Goal: Task Accomplishment & Management: Complete application form

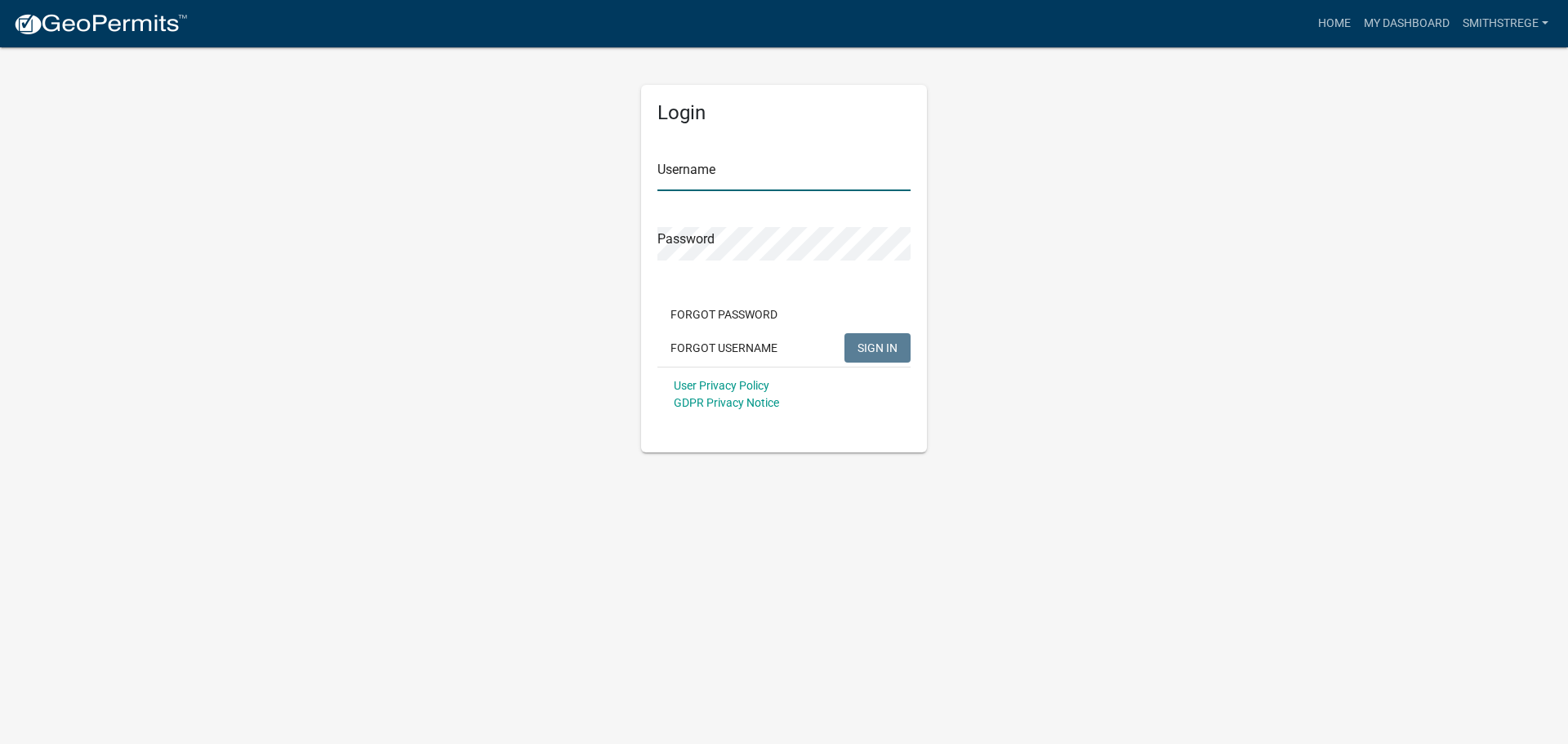
type input "Smithstrege"
click at [893, 329] on div "Forgot Password Forgot Username SIGN IN" at bounding box center [783, 333] width 253 height 67
click at [893, 363] on div "Forgot Password Forgot Username SIGN IN" at bounding box center [783, 333] width 253 height 67
click at [898, 351] on button "SIGN IN" at bounding box center [878, 347] width 66 height 30
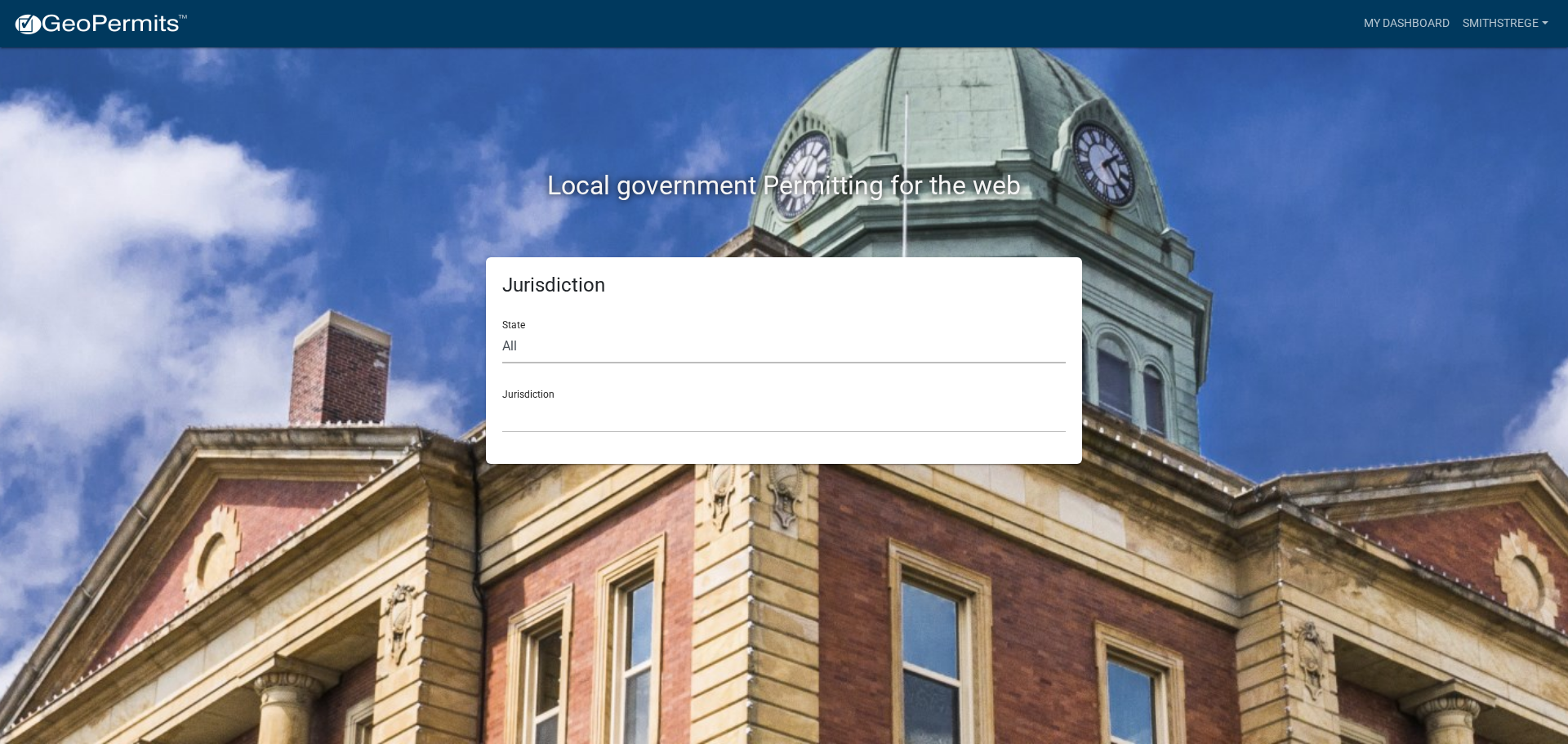
click at [632, 346] on select "All [US_STATE] [US_STATE] [US_STATE] [US_STATE] [US_STATE] [US_STATE] [US_STATE…" at bounding box center [784, 346] width 564 height 33
select select "[US_STATE]"
click at [502, 330] on select "All [US_STATE] [US_STATE] [US_STATE] [US_STATE] [US_STATE] [US_STATE] [US_STATE…" at bounding box center [784, 346] width 564 height 33
click at [575, 418] on select "[GEOGRAPHIC_DATA], [US_STATE] [GEOGRAPHIC_DATA], [US_STATE] [GEOGRAPHIC_DATA], …" at bounding box center [784, 415] width 564 height 33
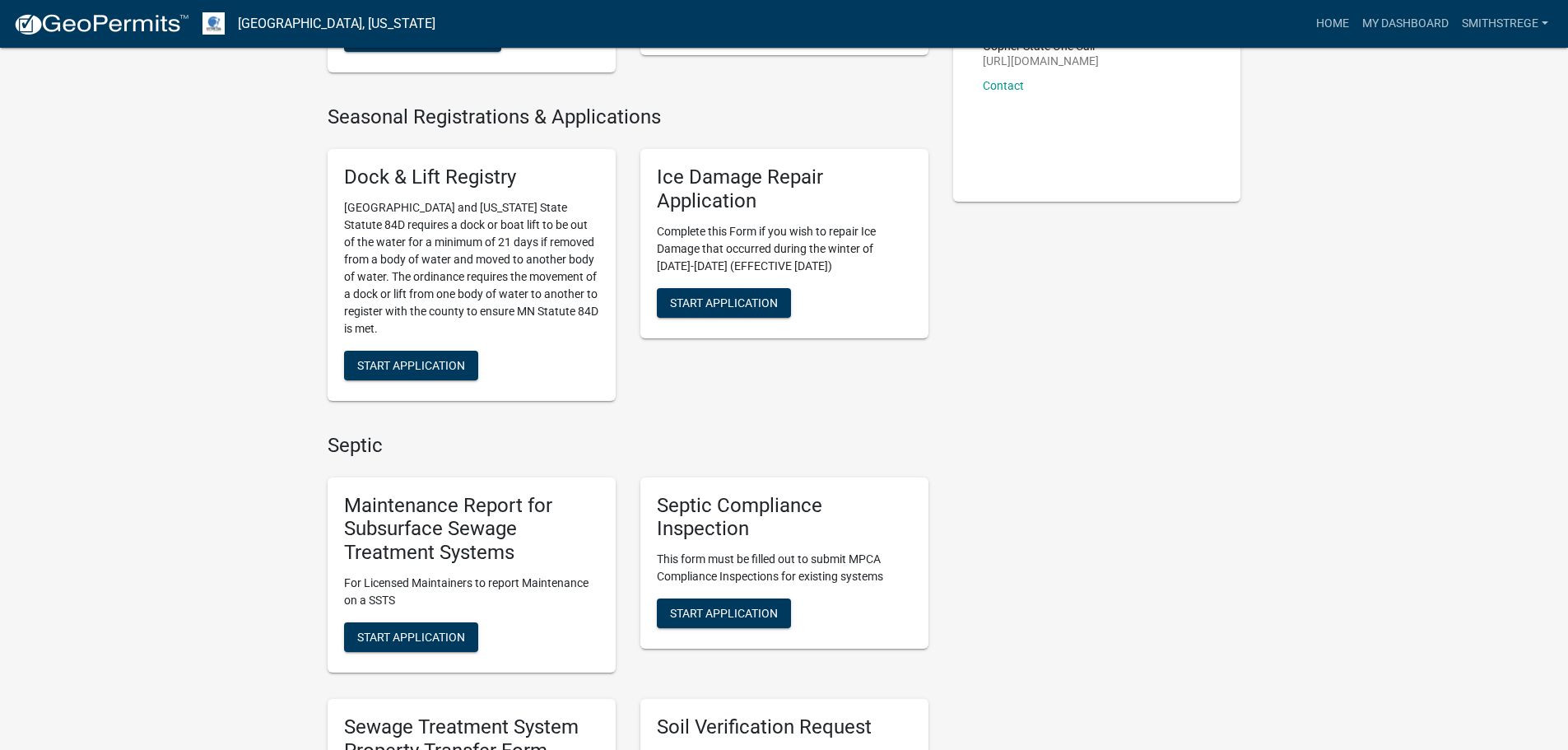
scroll to position [494, 0]
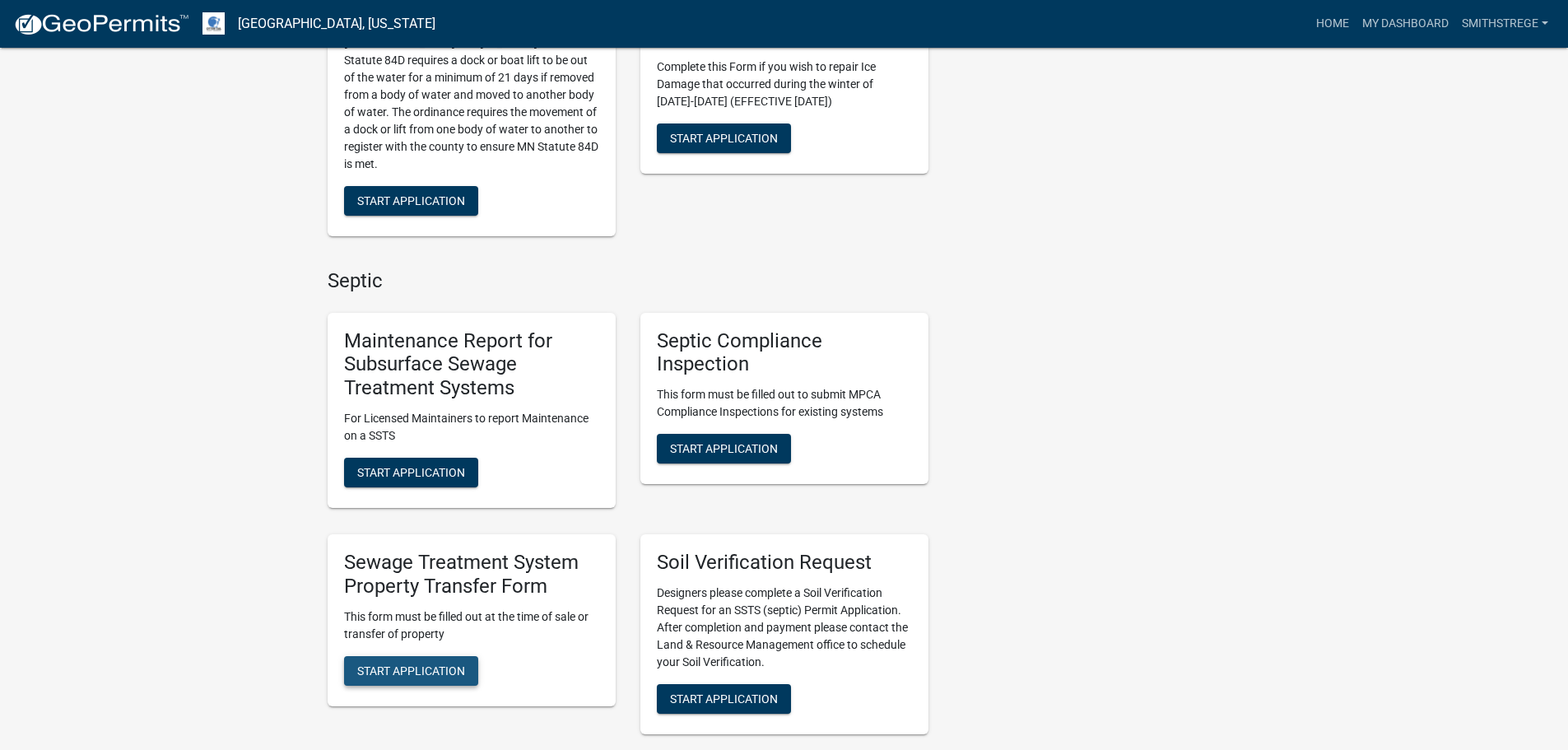
click at [424, 663] on span "Start Application" at bounding box center [411, 669] width 108 height 13
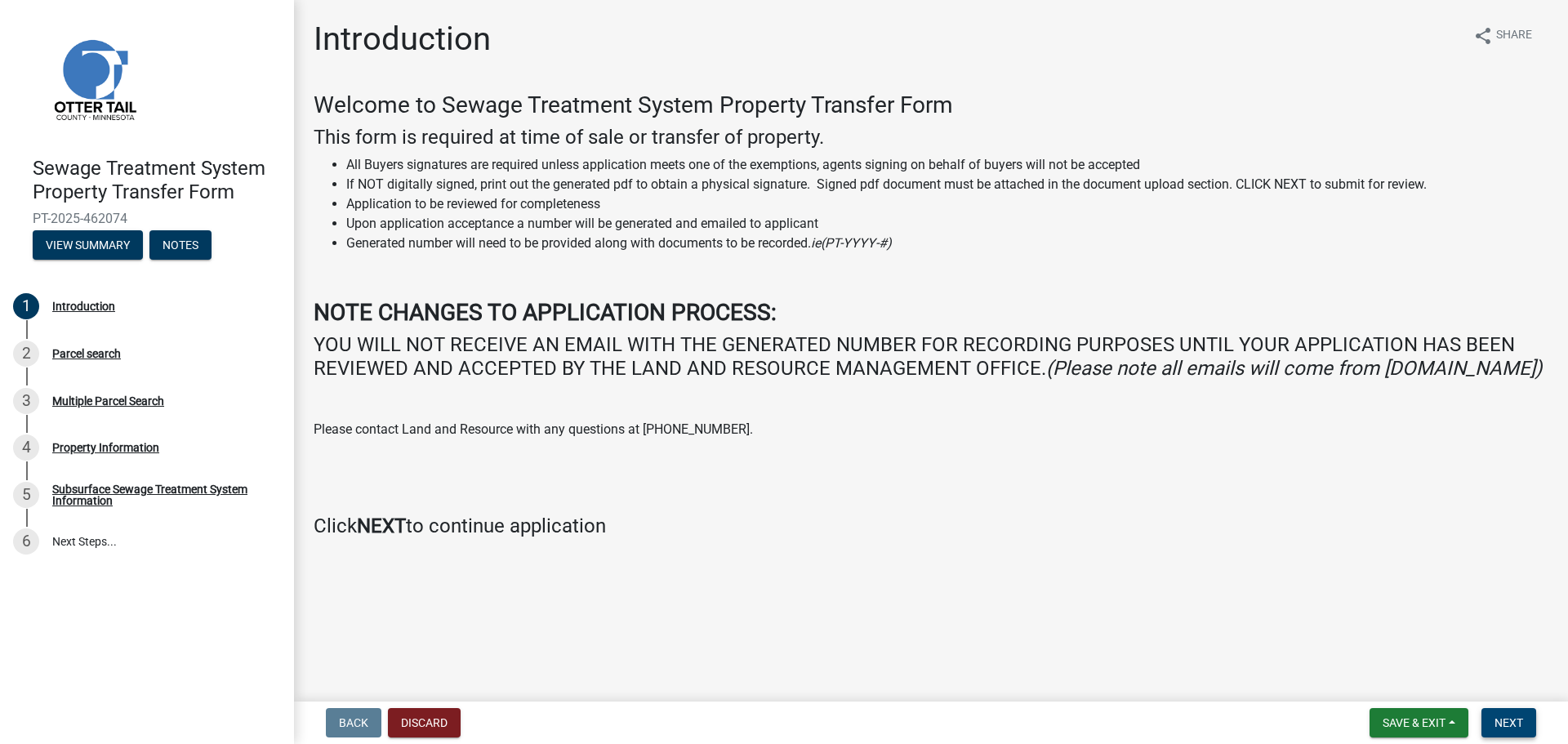
click at [1507, 716] on span "Next" at bounding box center [1508, 722] width 29 height 13
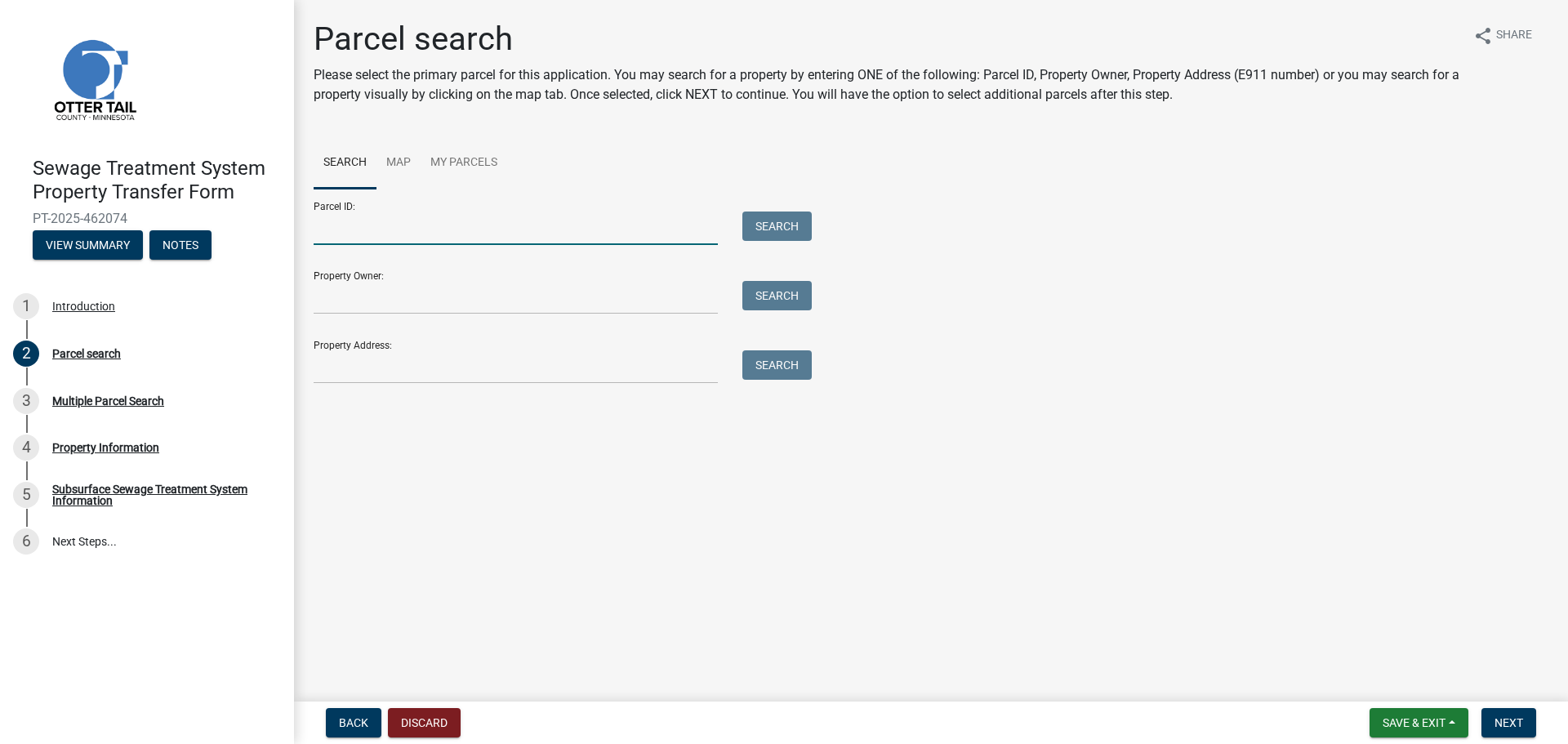
click at [373, 235] on input "Parcel ID:" at bounding box center [515, 227] width 404 height 33
click at [381, 238] on input "Parcel ID:" at bounding box center [515, 227] width 404 height 33
type input "17000020027001"
click at [793, 228] on button "Search" at bounding box center [777, 226] width 70 height 30
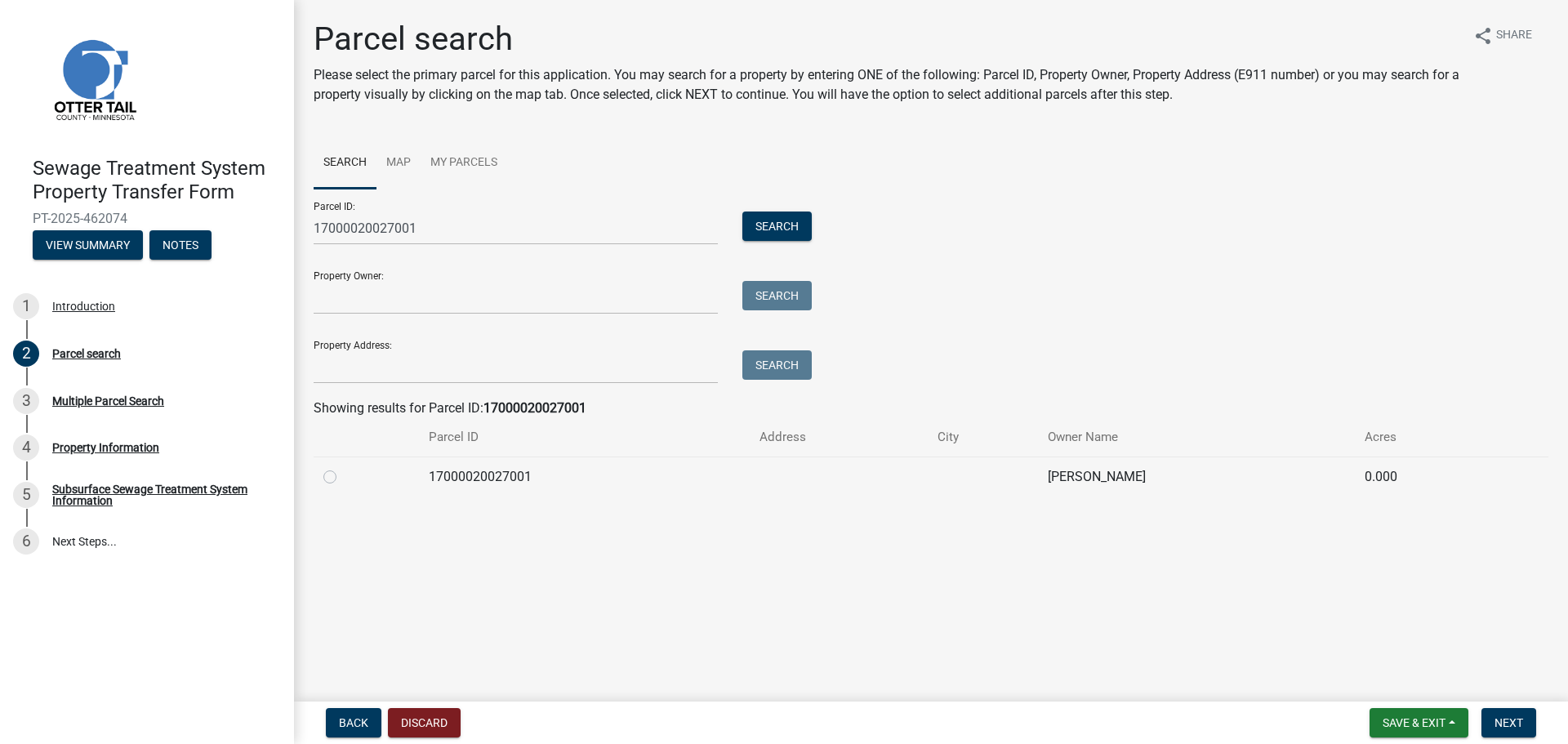
click at [343, 467] on label at bounding box center [343, 467] width 0 height 0
click at [343, 478] on input "radio" at bounding box center [348, 472] width 10 height 10
radio input "true"
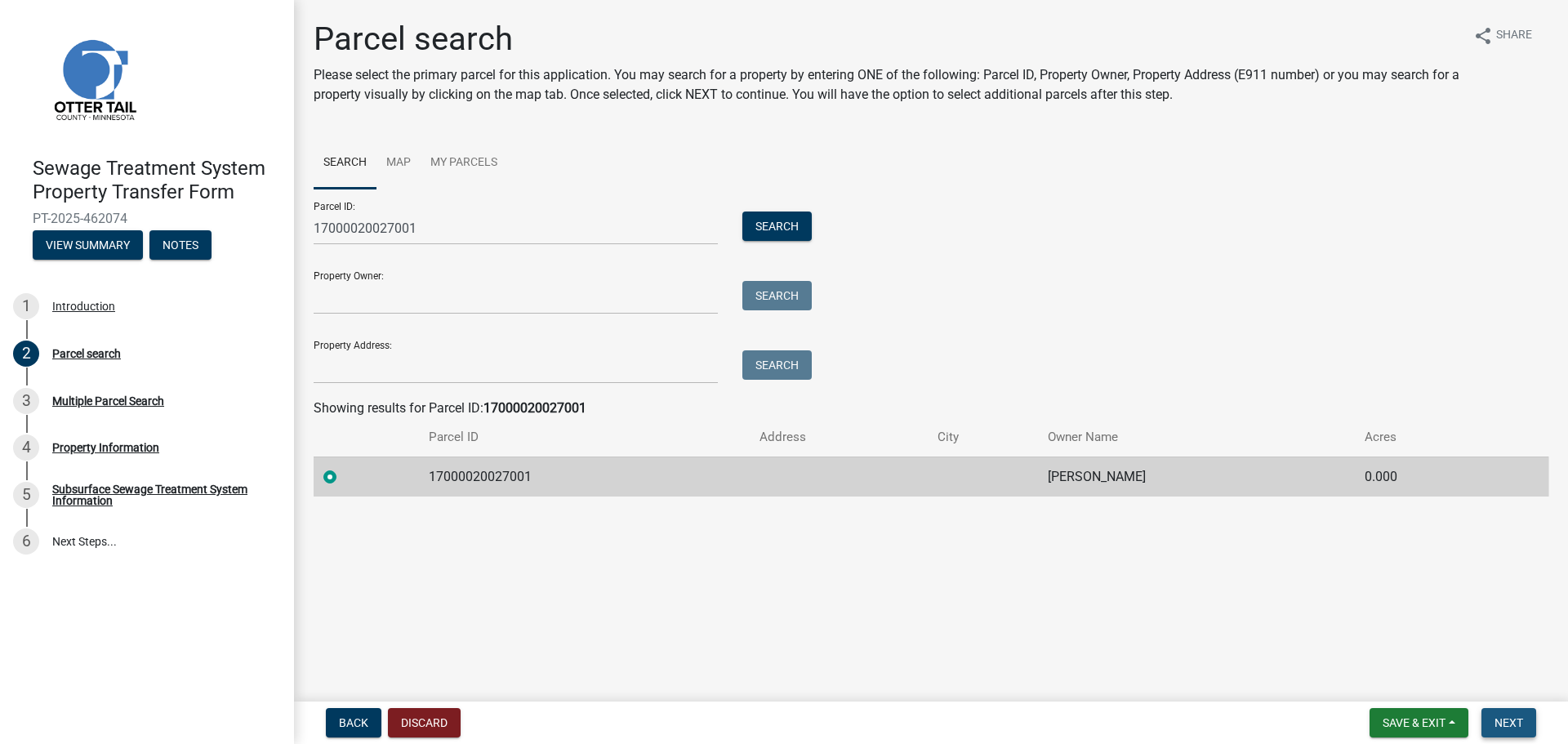
click at [1505, 721] on span "Next" at bounding box center [1508, 722] width 29 height 13
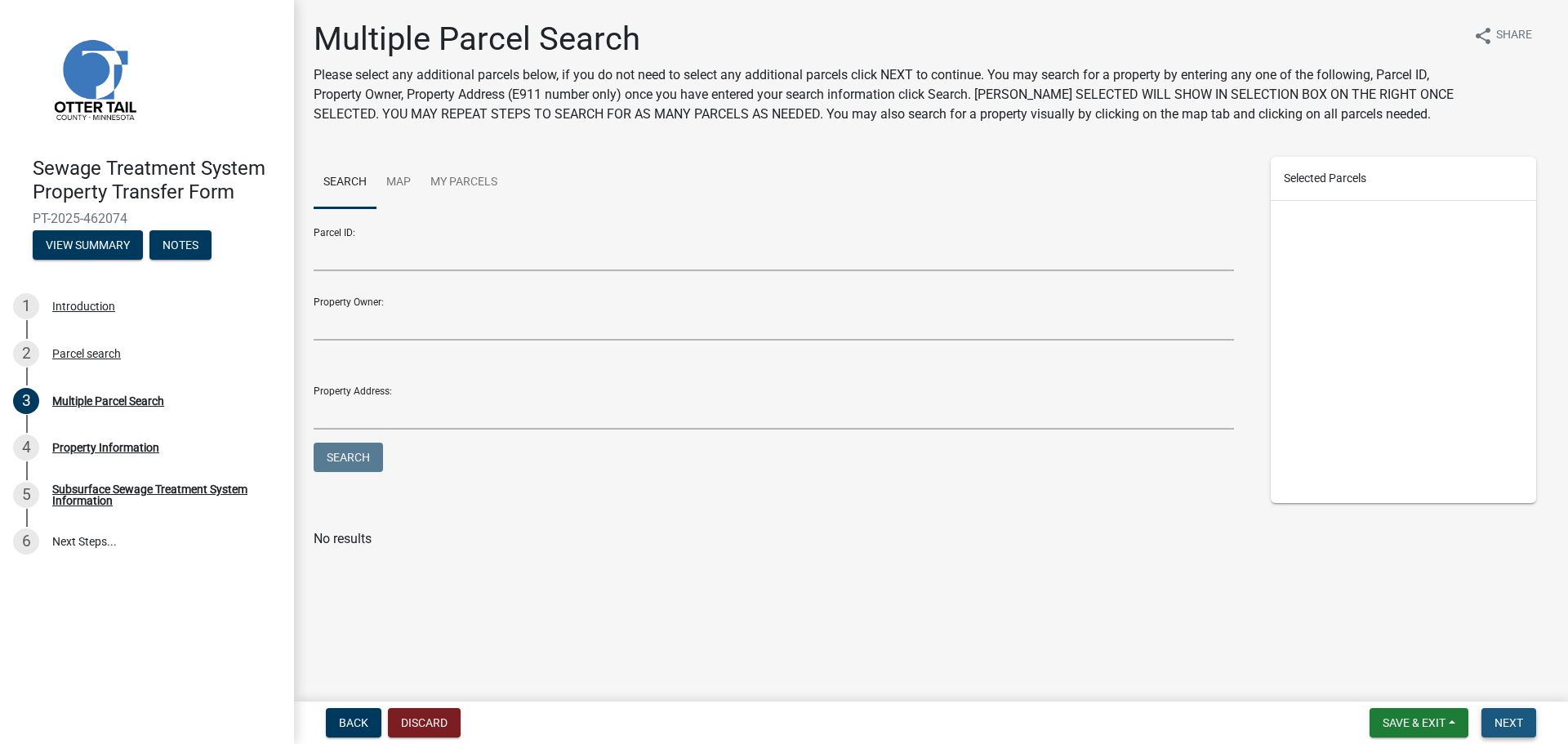
click at [1492, 713] on button "Next" at bounding box center [1508, 723] width 54 height 30
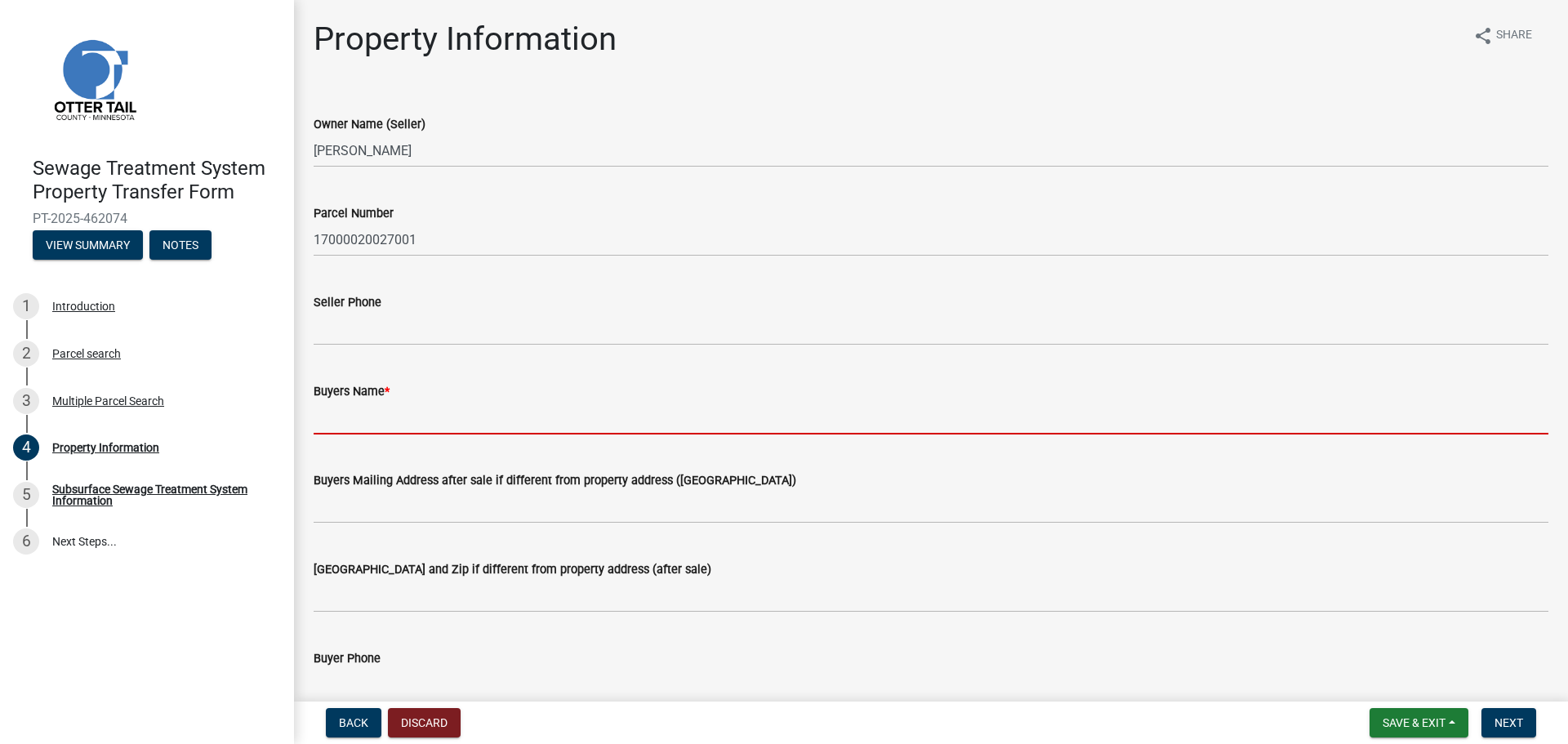
click at [424, 408] on input "Buyers Name *" at bounding box center [930, 417] width 1234 height 33
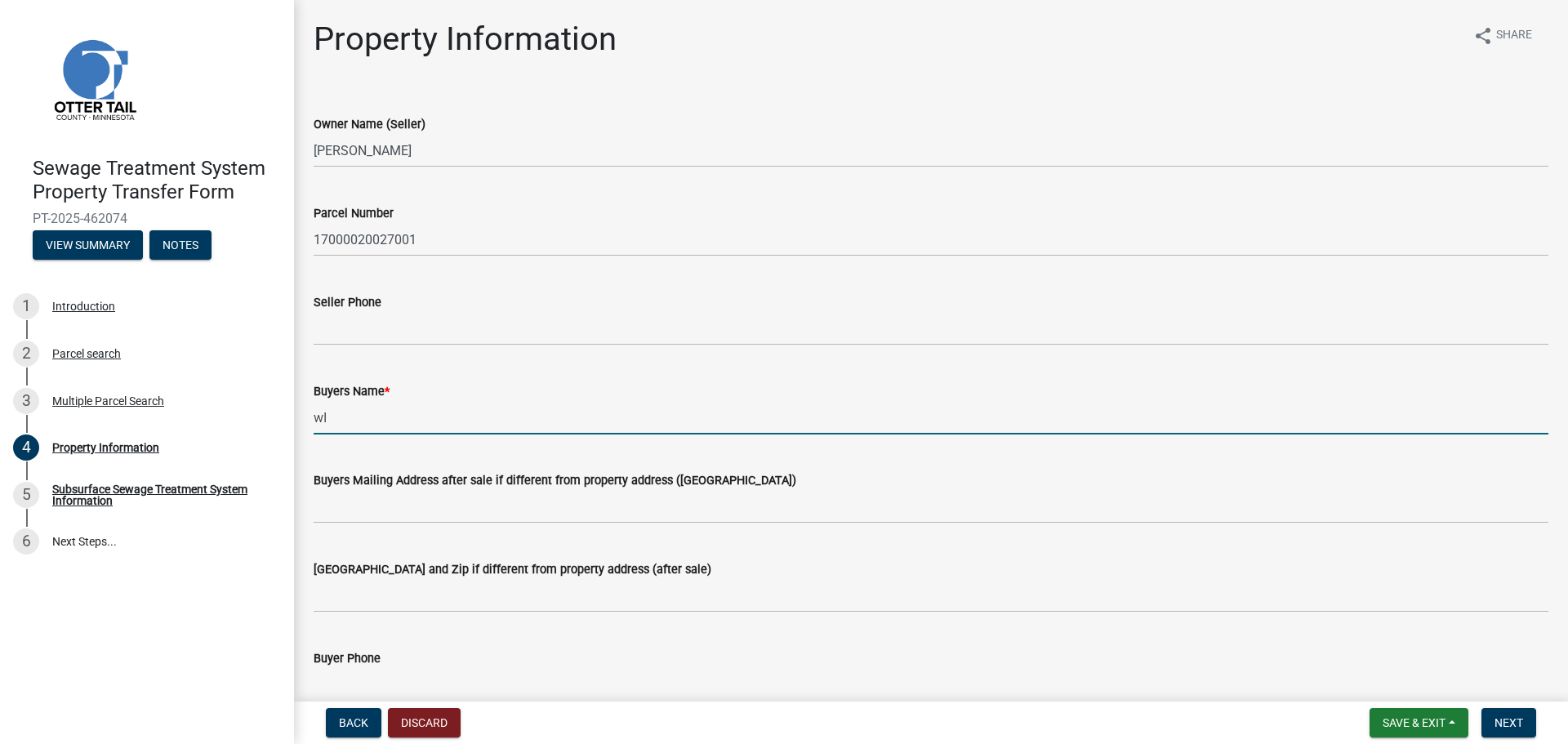
type input "w"
type input "[PERSON_NAME] and [PERSON_NAME] Revocable Living Trust"
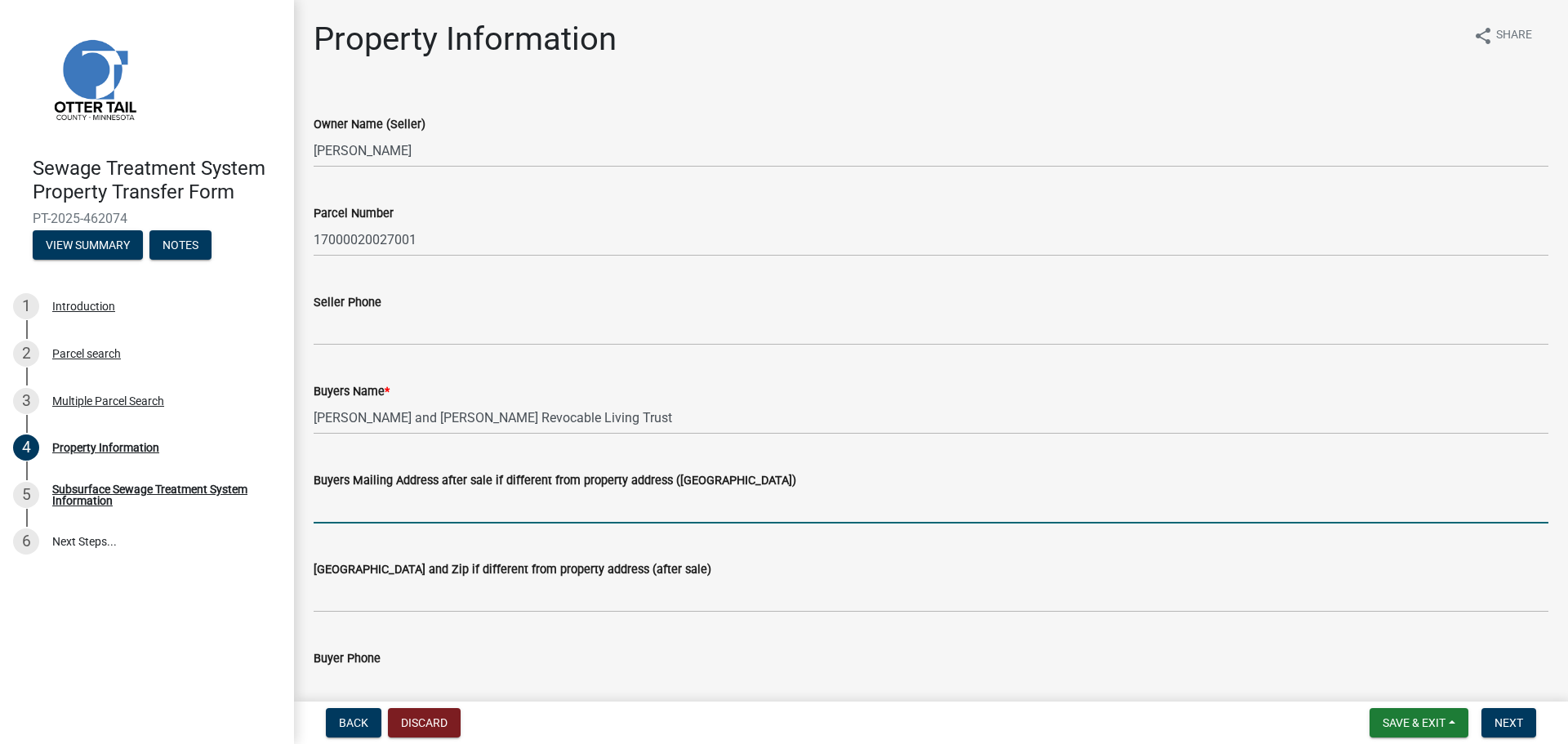
click at [408, 502] on input "Buyers Mailing Address after sale if different from property address ([GEOGRAPH…" at bounding box center [930, 506] width 1234 height 33
type input "[STREET_ADDRESS]"
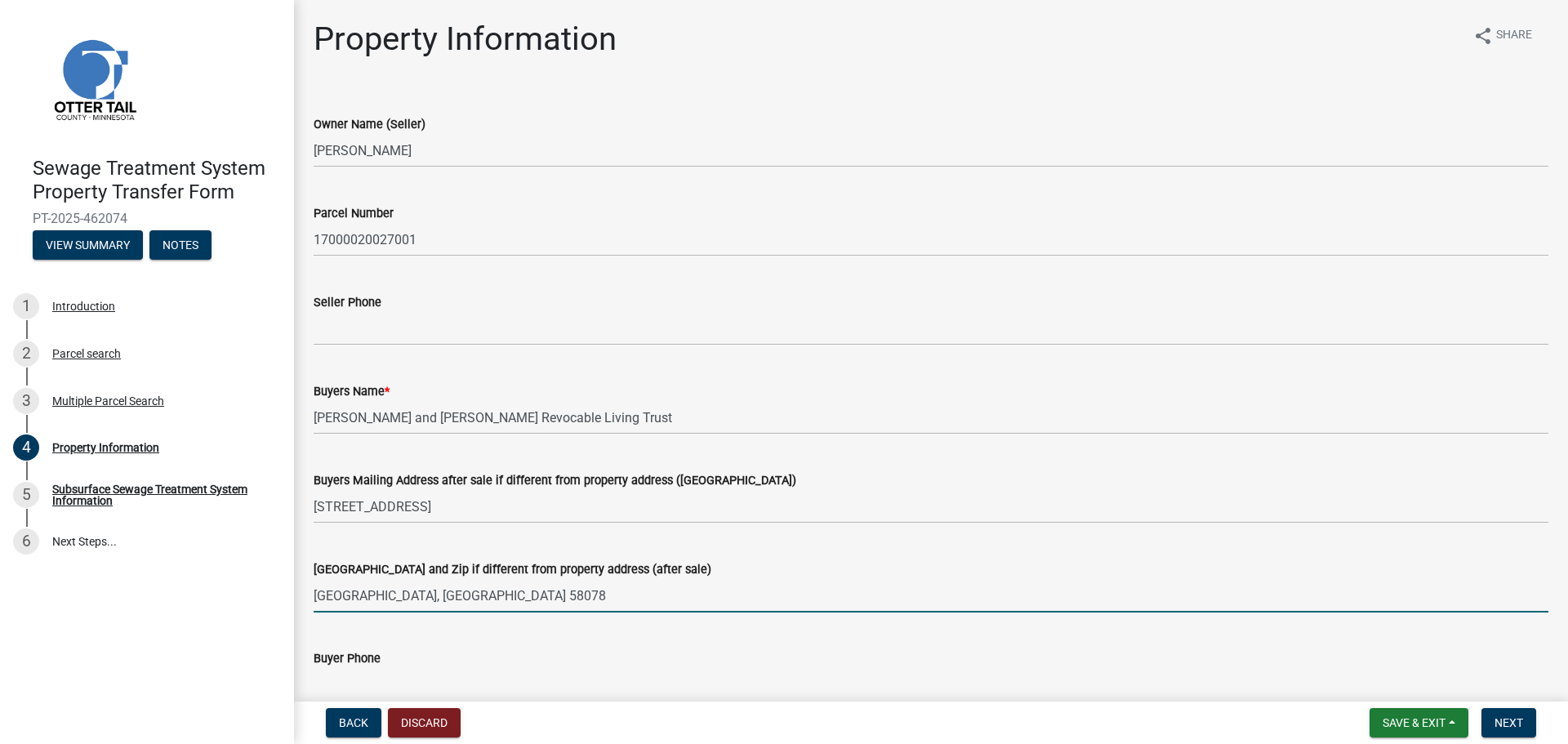
type input "[GEOGRAPHIC_DATA], [GEOGRAPHIC_DATA] 58078"
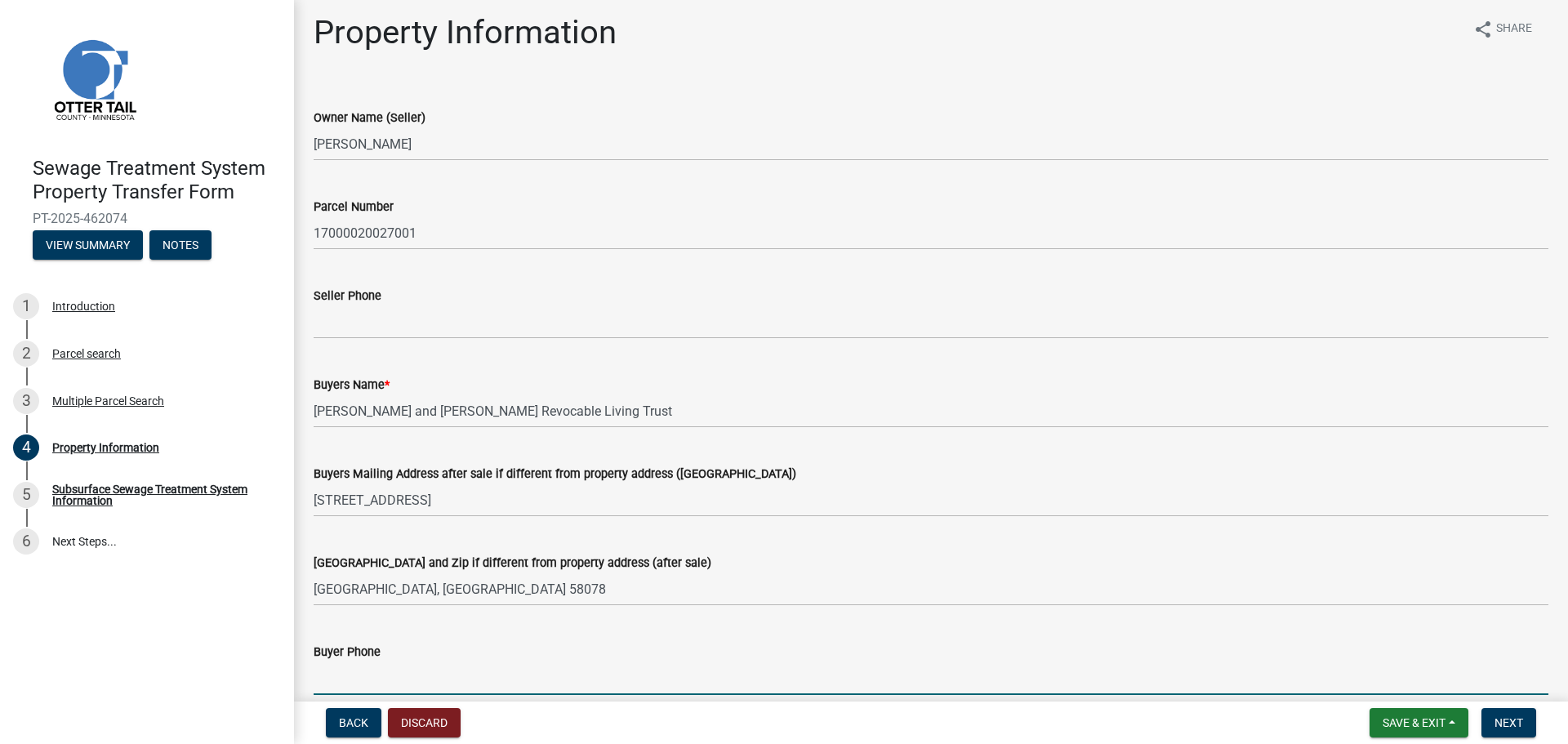
scroll to position [333, 0]
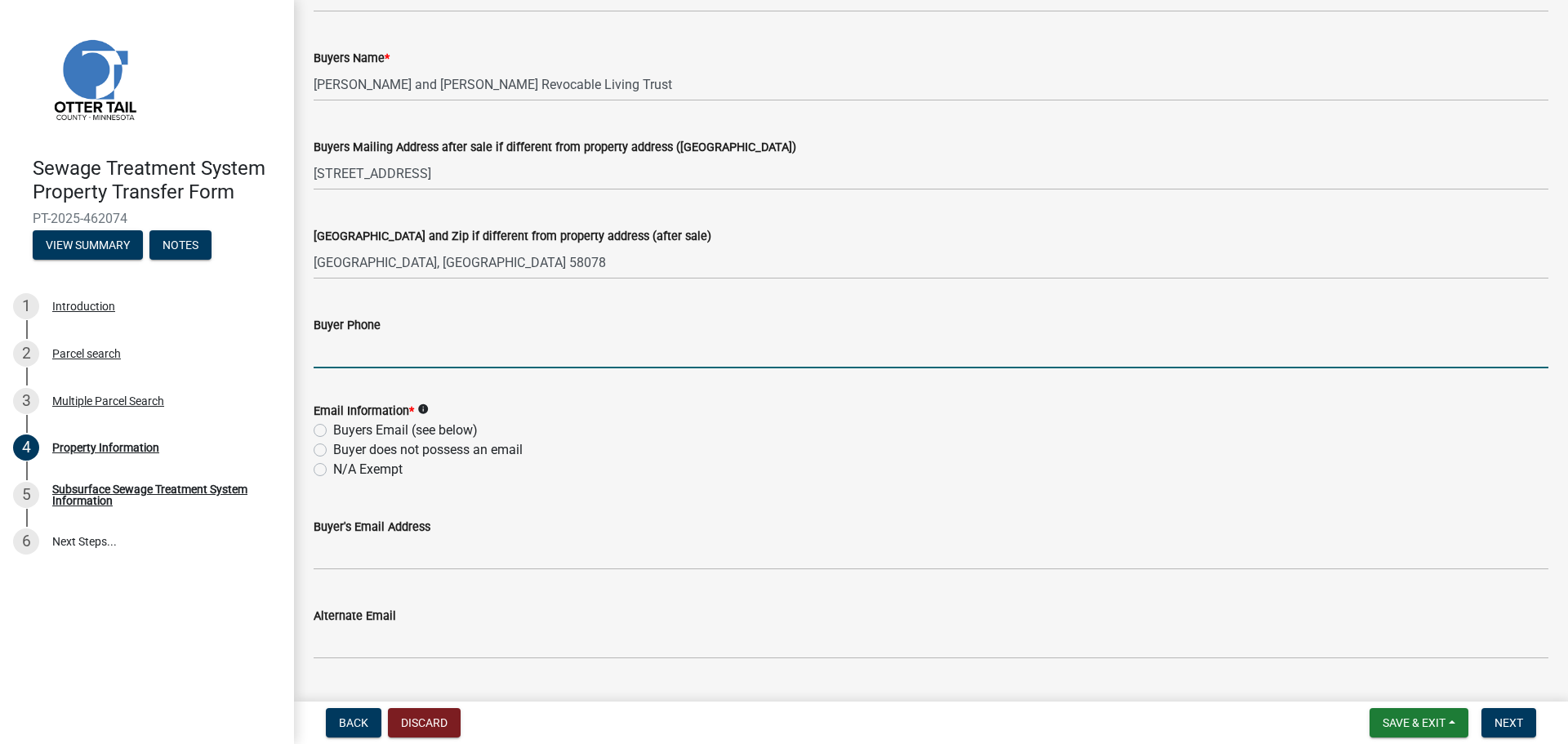
click at [360, 467] on label "N/A Exempt" at bounding box center [368, 469] width 70 height 20
click at [344, 467] on input "N/A Exempt" at bounding box center [338, 465] width 10 height 10
radio input "true"
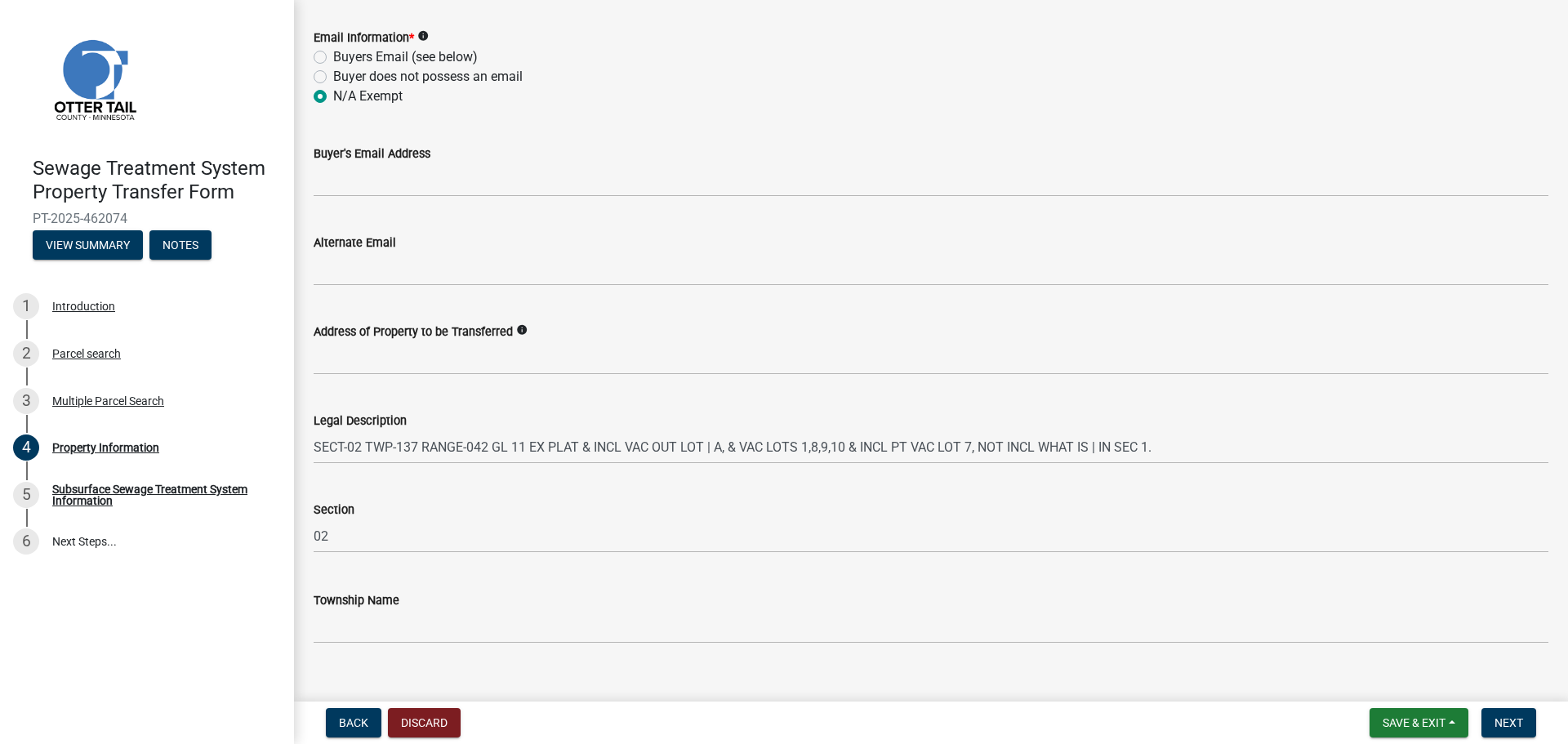
scroll to position [732, 0]
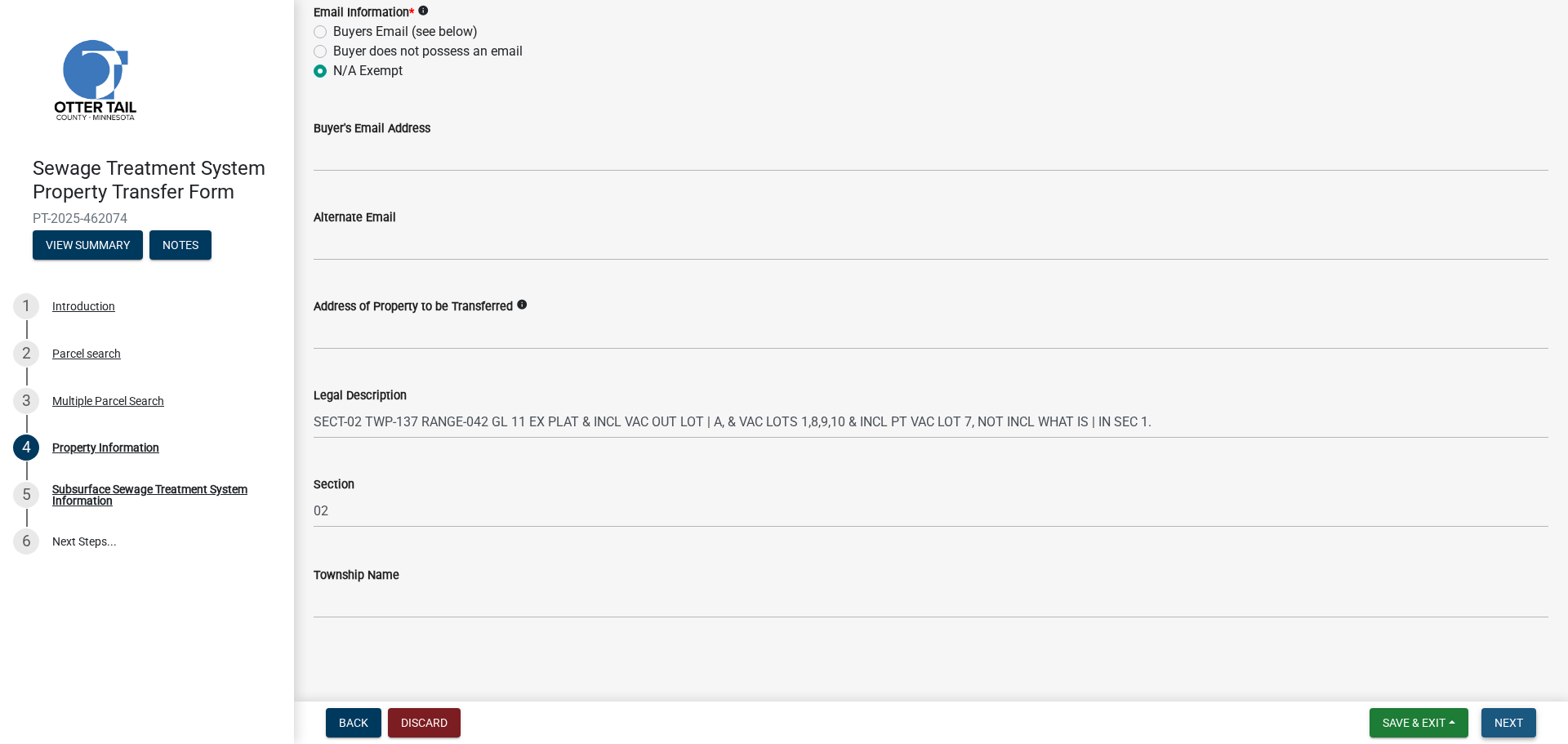
click at [1514, 716] on span "Next" at bounding box center [1508, 722] width 29 height 13
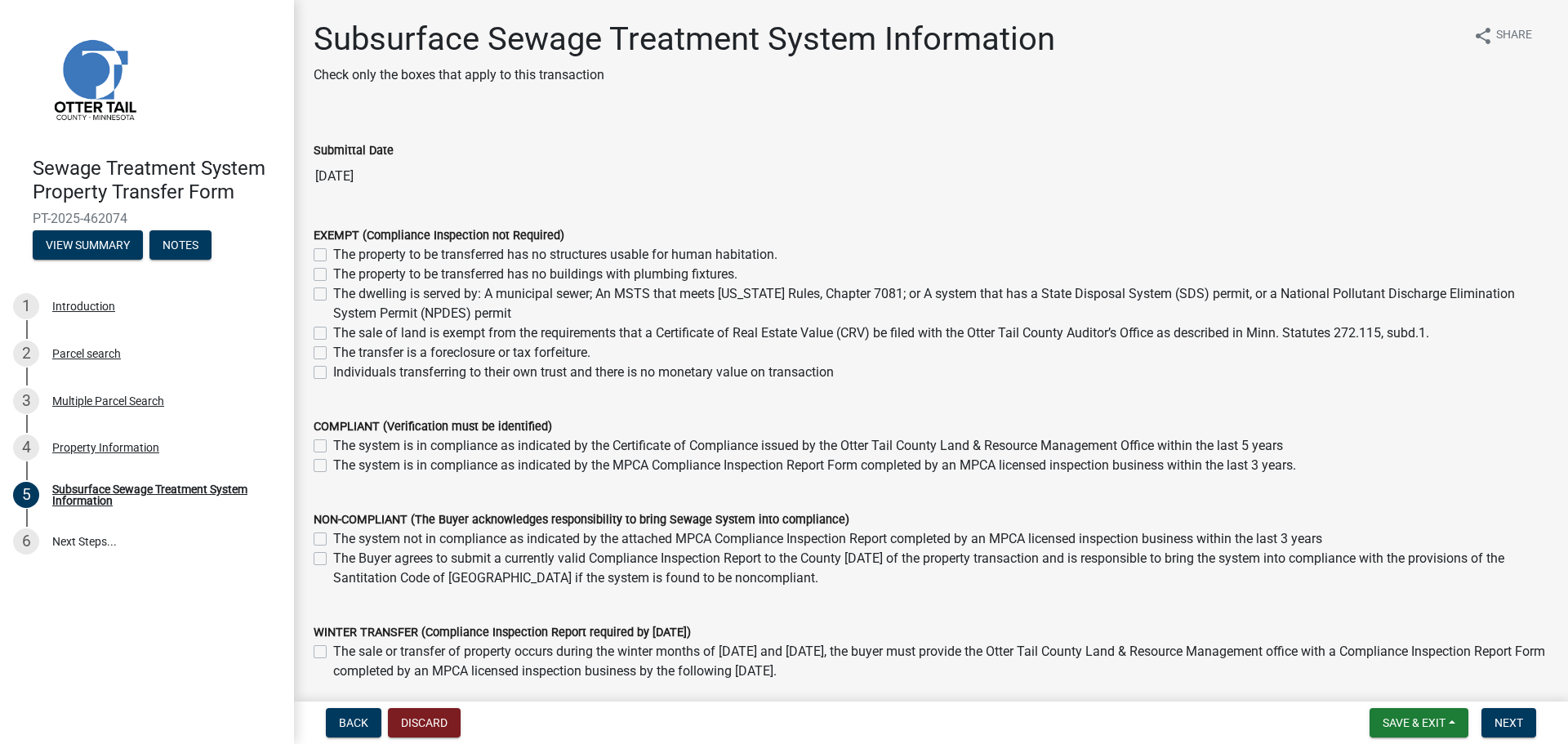
click at [333, 335] on label "The sale of land is exempt from the requirements that a Certificate of Real Est…" at bounding box center [880, 333] width 1096 height 20
click at [333, 334] on input "The sale of land is exempt from the requirements that a Certificate of Real Est…" at bounding box center [338, 329] width 10 height 10
checkbox input "true"
checkbox input "false"
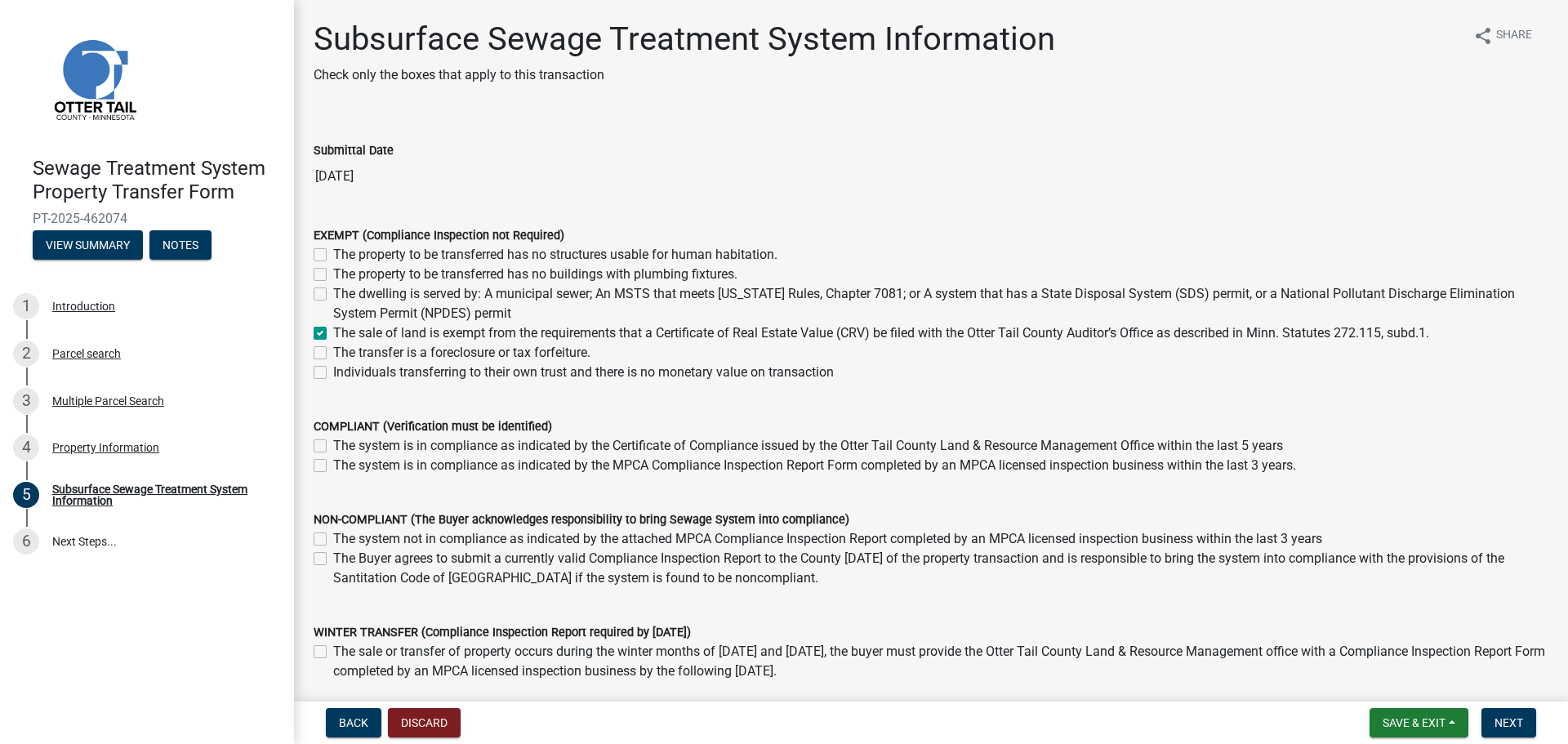
checkbox input "false"
checkbox input "true"
checkbox input "false"
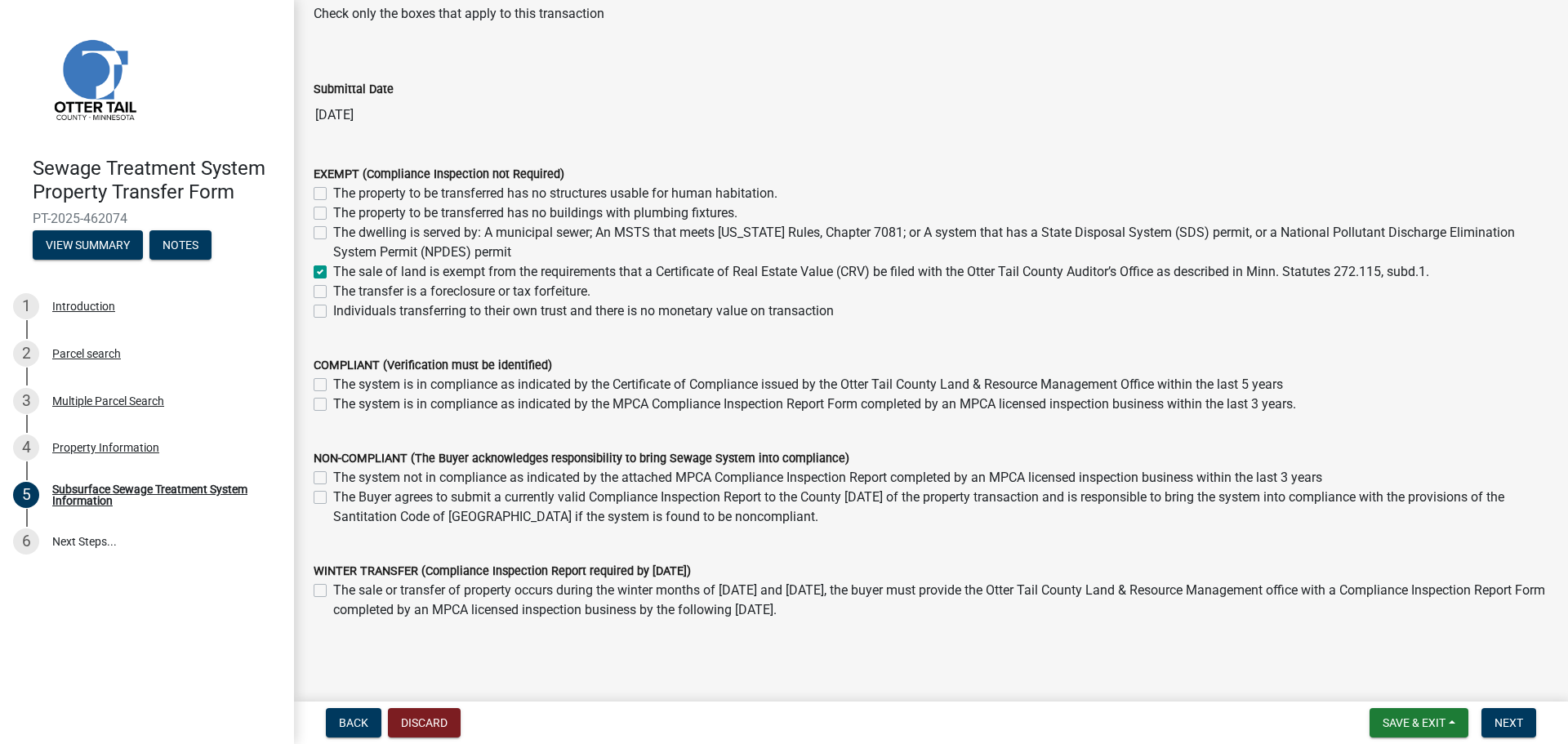
scroll to position [117, 0]
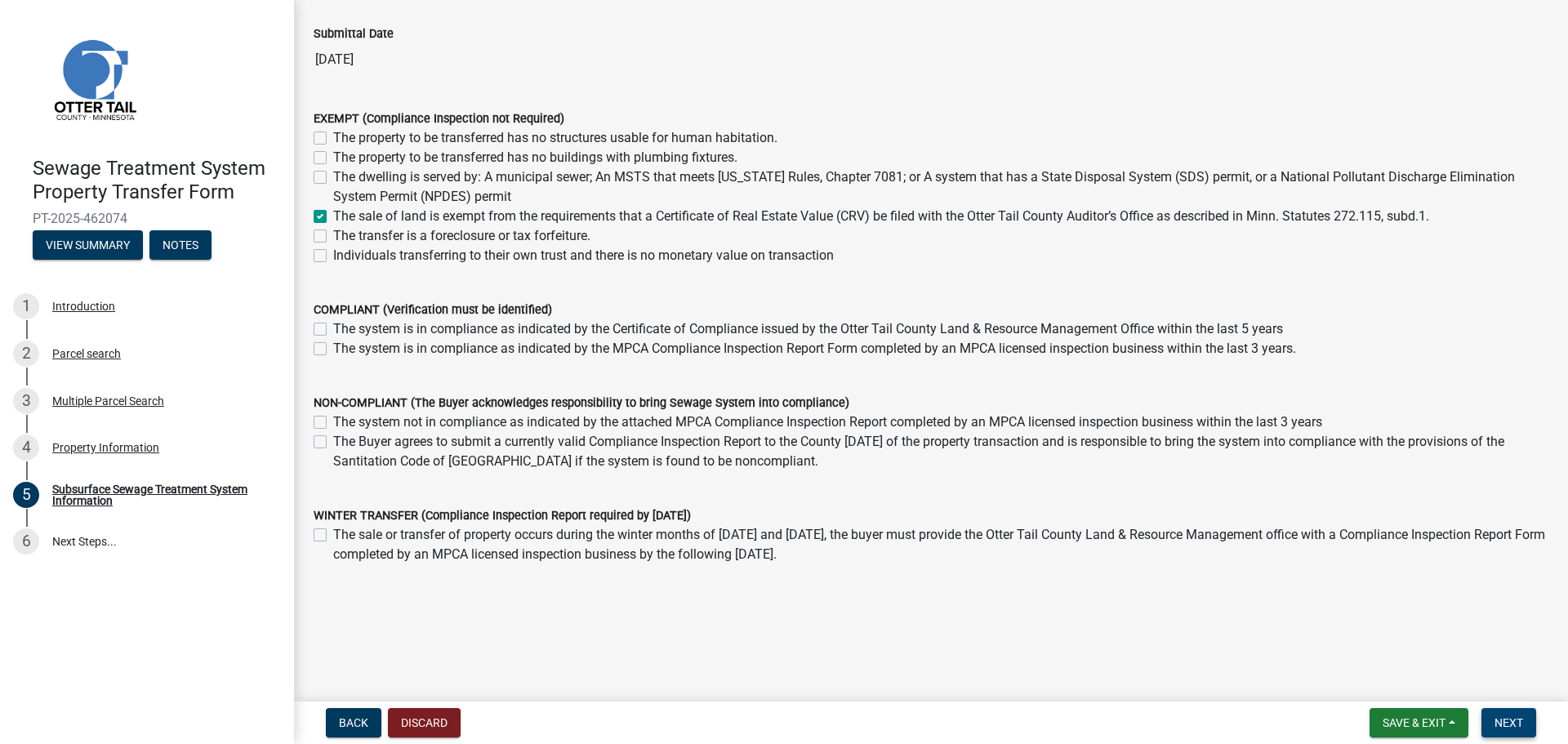
click at [1525, 720] on button "Next" at bounding box center [1508, 723] width 54 height 30
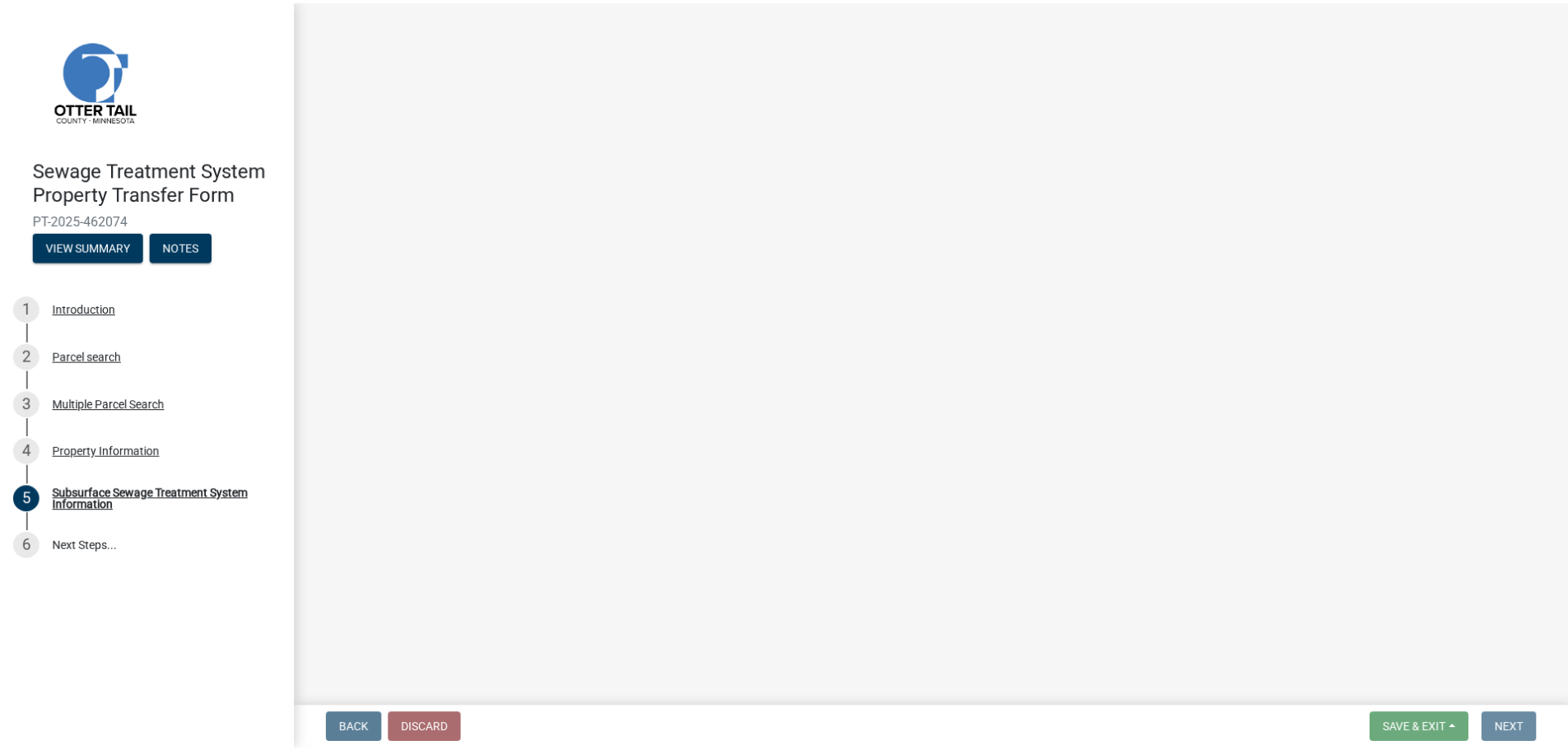
scroll to position [0, 0]
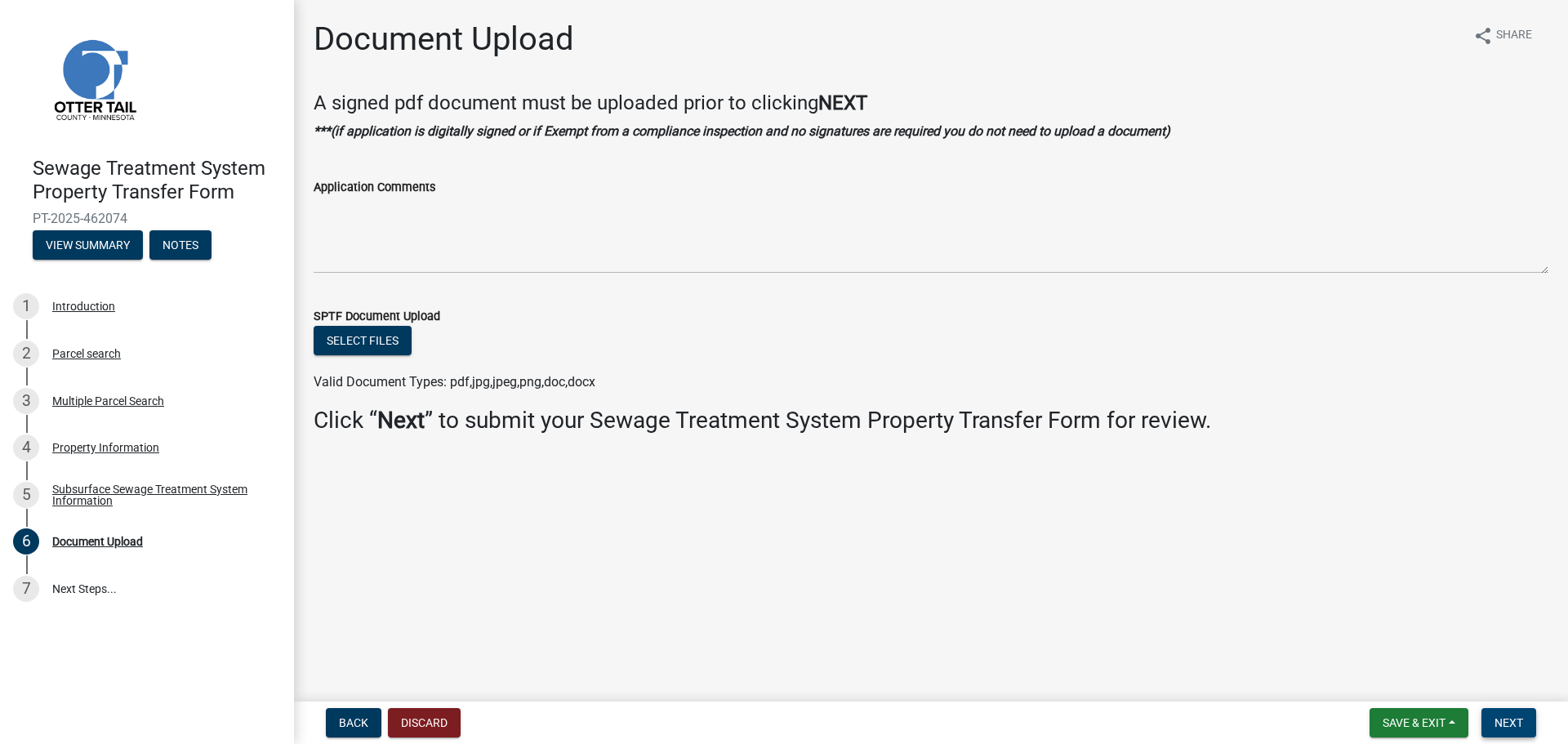
click at [1515, 721] on span "Next" at bounding box center [1508, 722] width 29 height 13
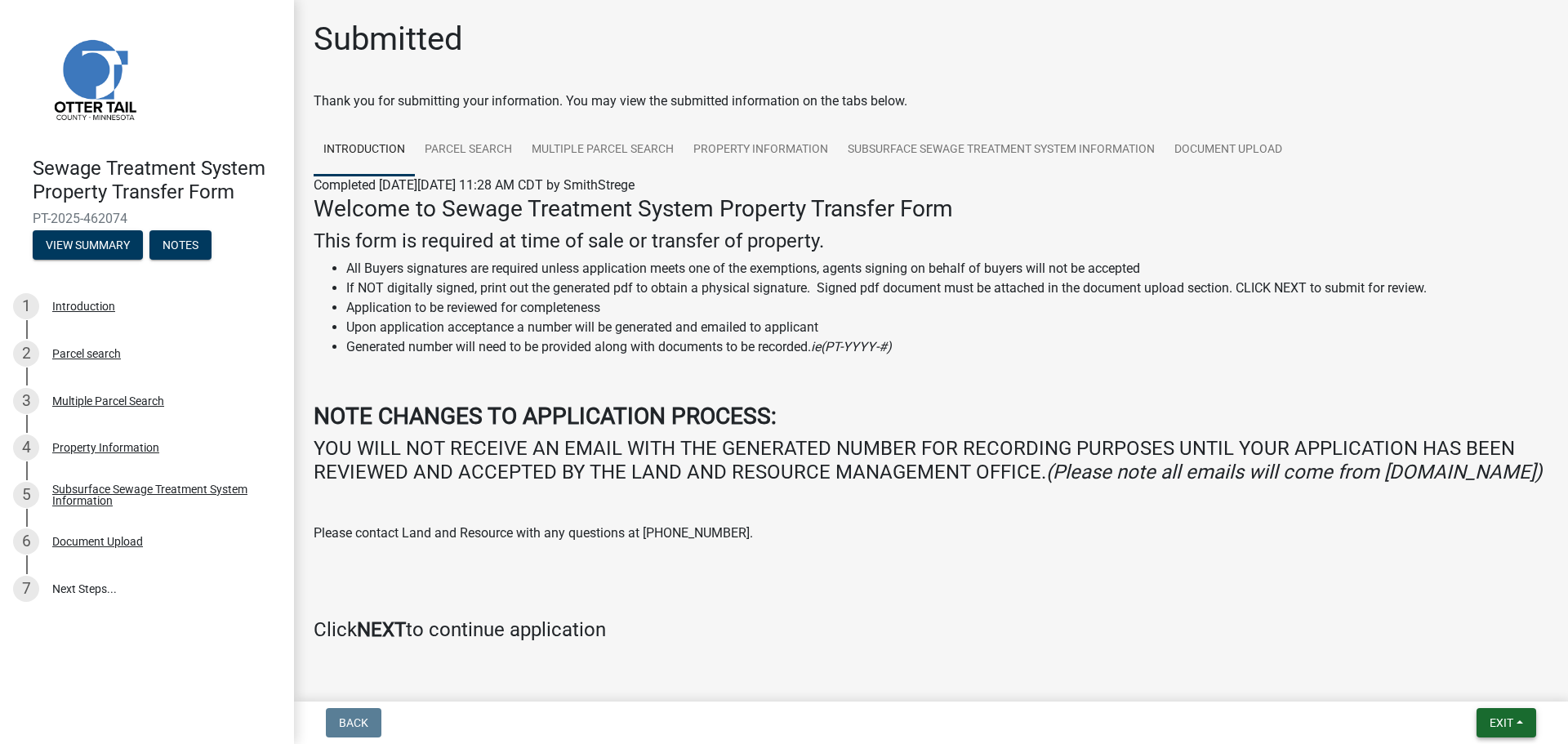
click at [1495, 725] on span "Exit" at bounding box center [1502, 722] width 24 height 13
click at [1474, 683] on button "Save & Exit" at bounding box center [1470, 680] width 130 height 39
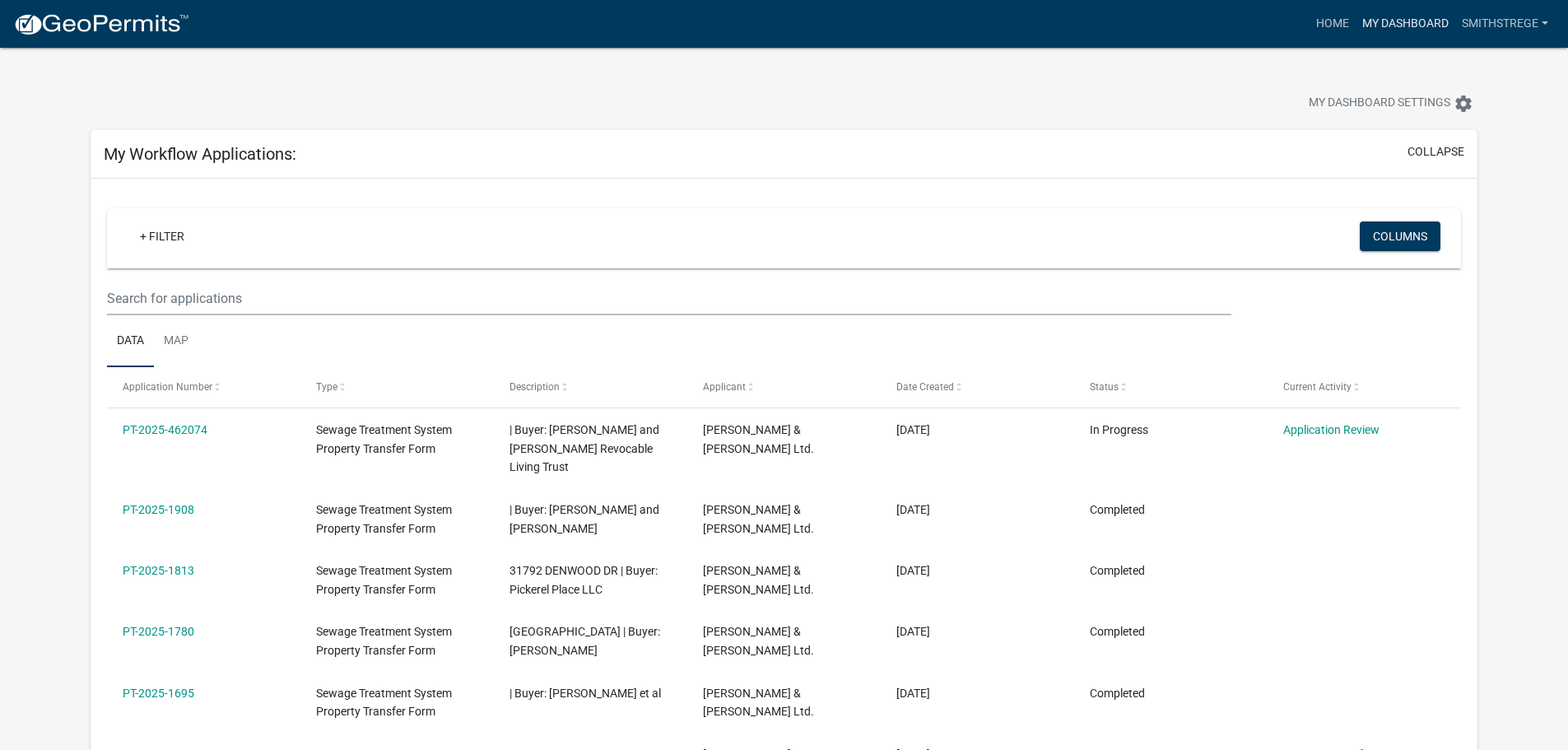
click at [1405, 13] on link "My Dashboard" at bounding box center [1406, 24] width 100 height 31
click at [1328, 22] on link "Home" at bounding box center [1333, 24] width 46 height 31
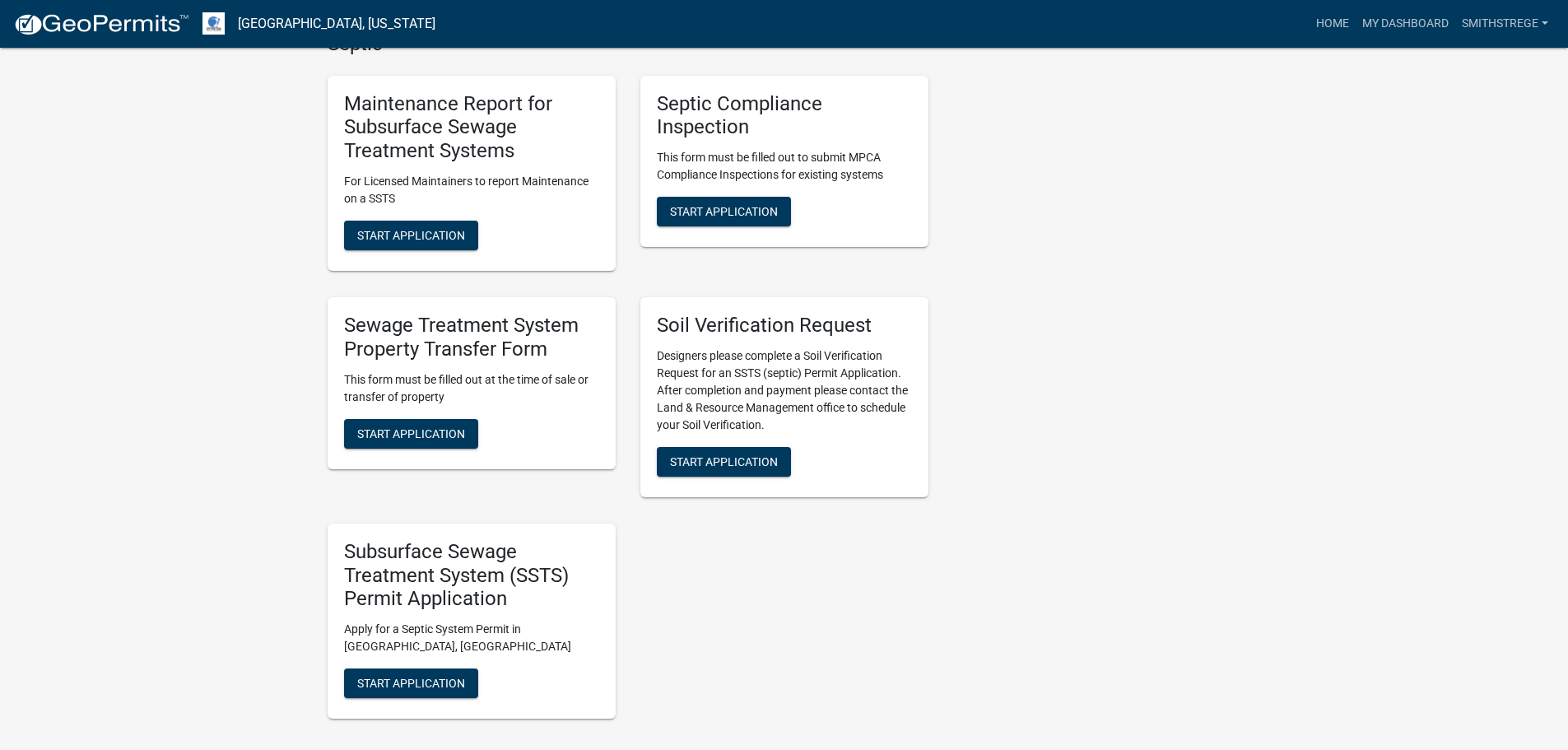
scroll to position [741, 0]
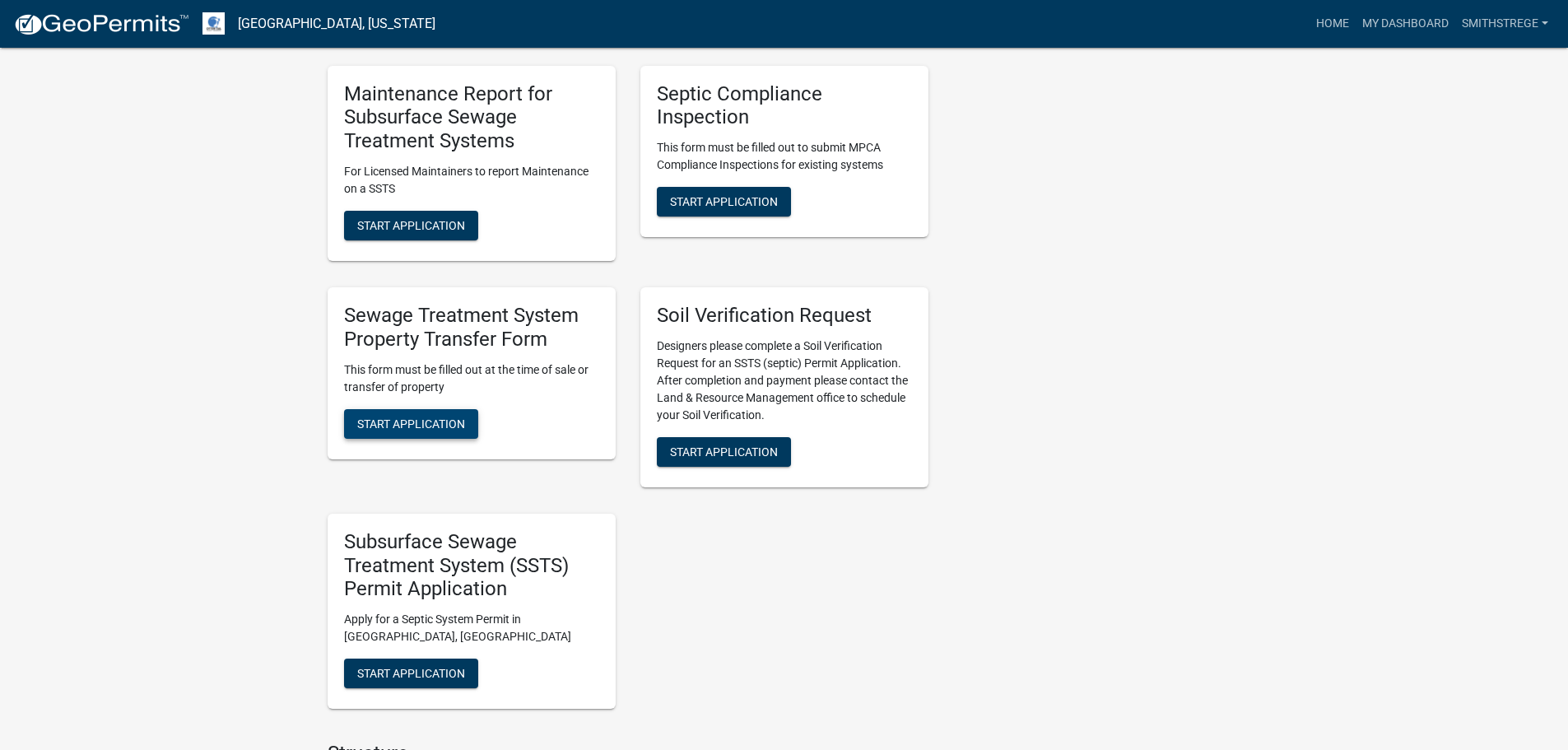
click at [416, 425] on span "Start Application" at bounding box center [411, 422] width 108 height 13
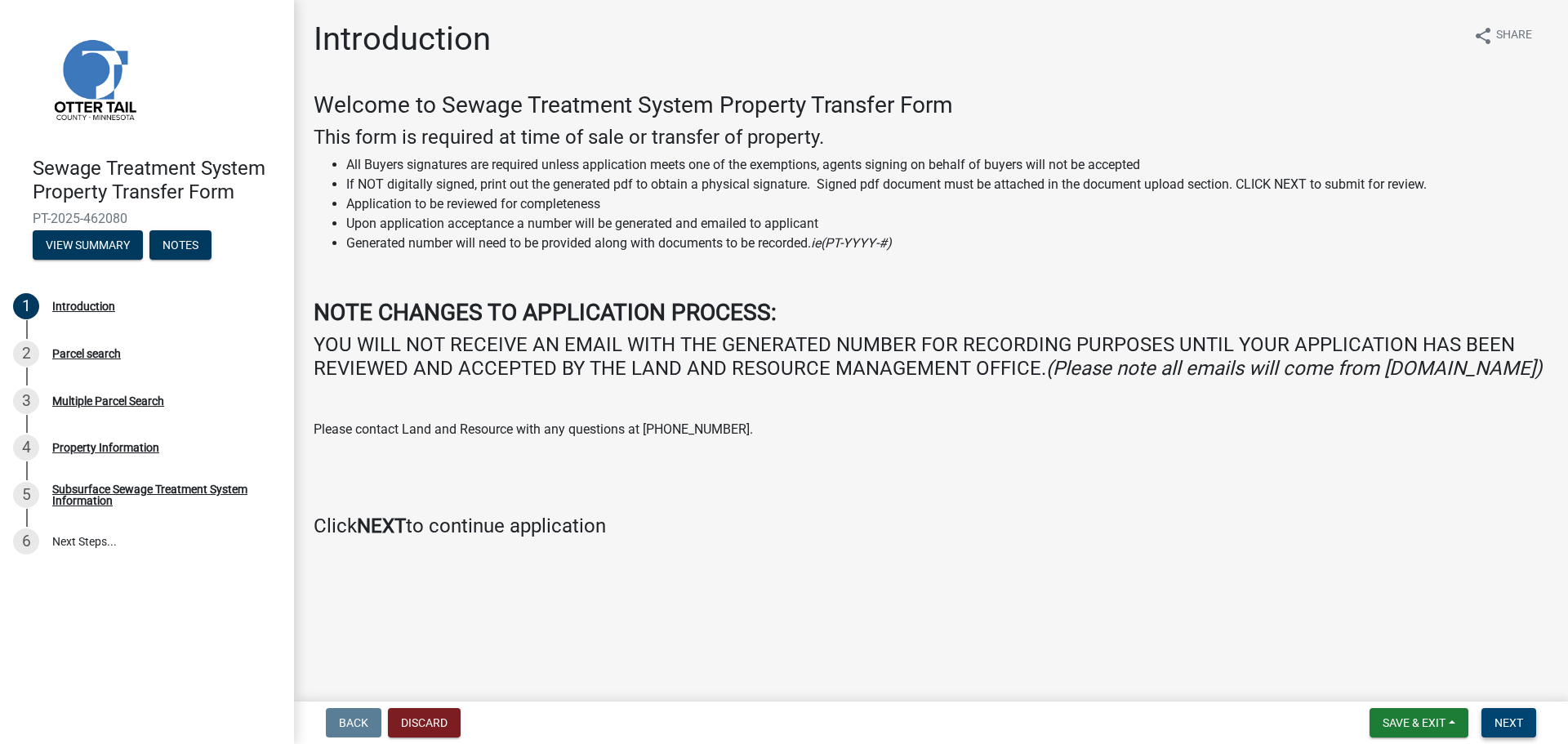
click at [1514, 732] on button "Next" at bounding box center [1508, 723] width 54 height 30
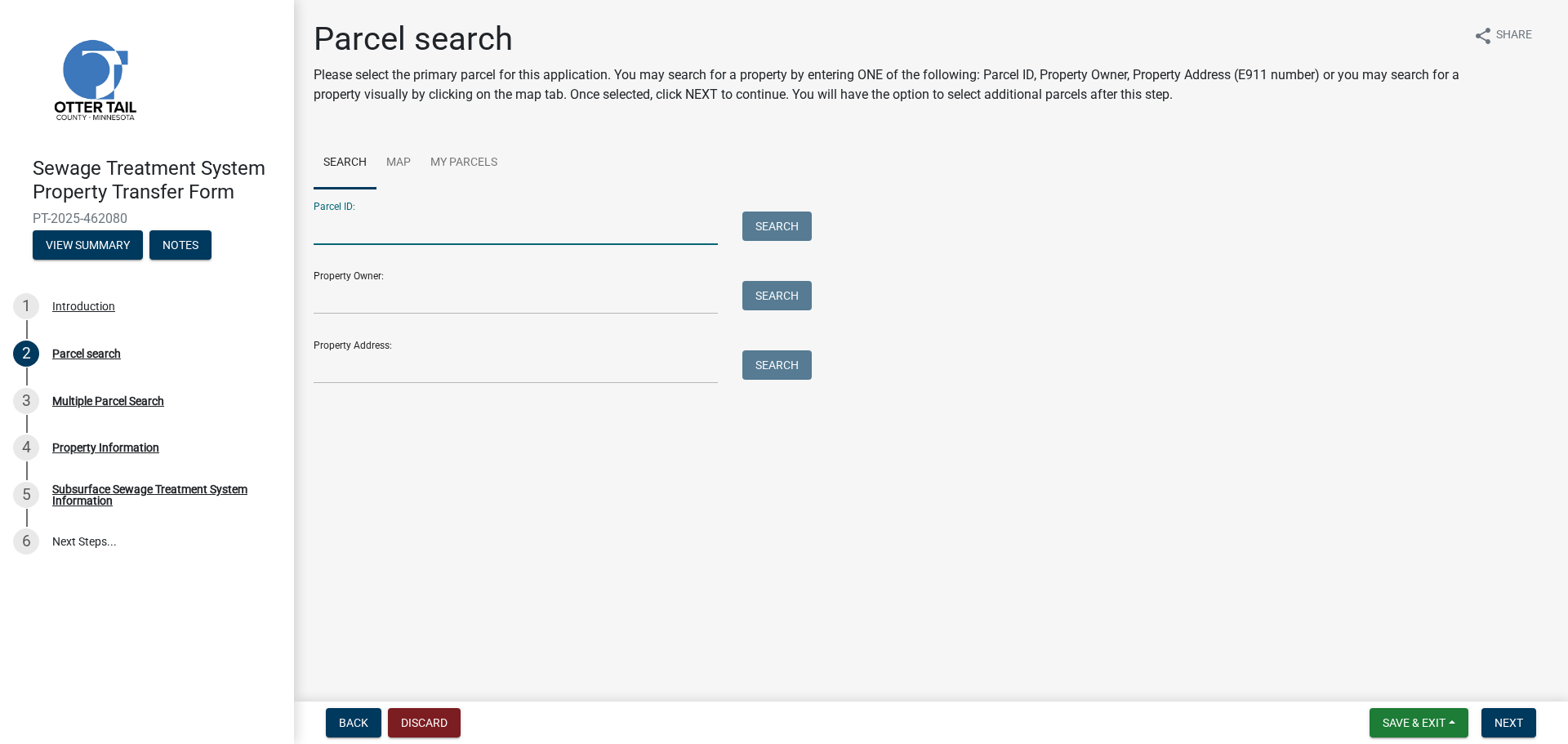
click at [430, 214] on input "Parcel ID:" at bounding box center [515, 227] width 404 height 33
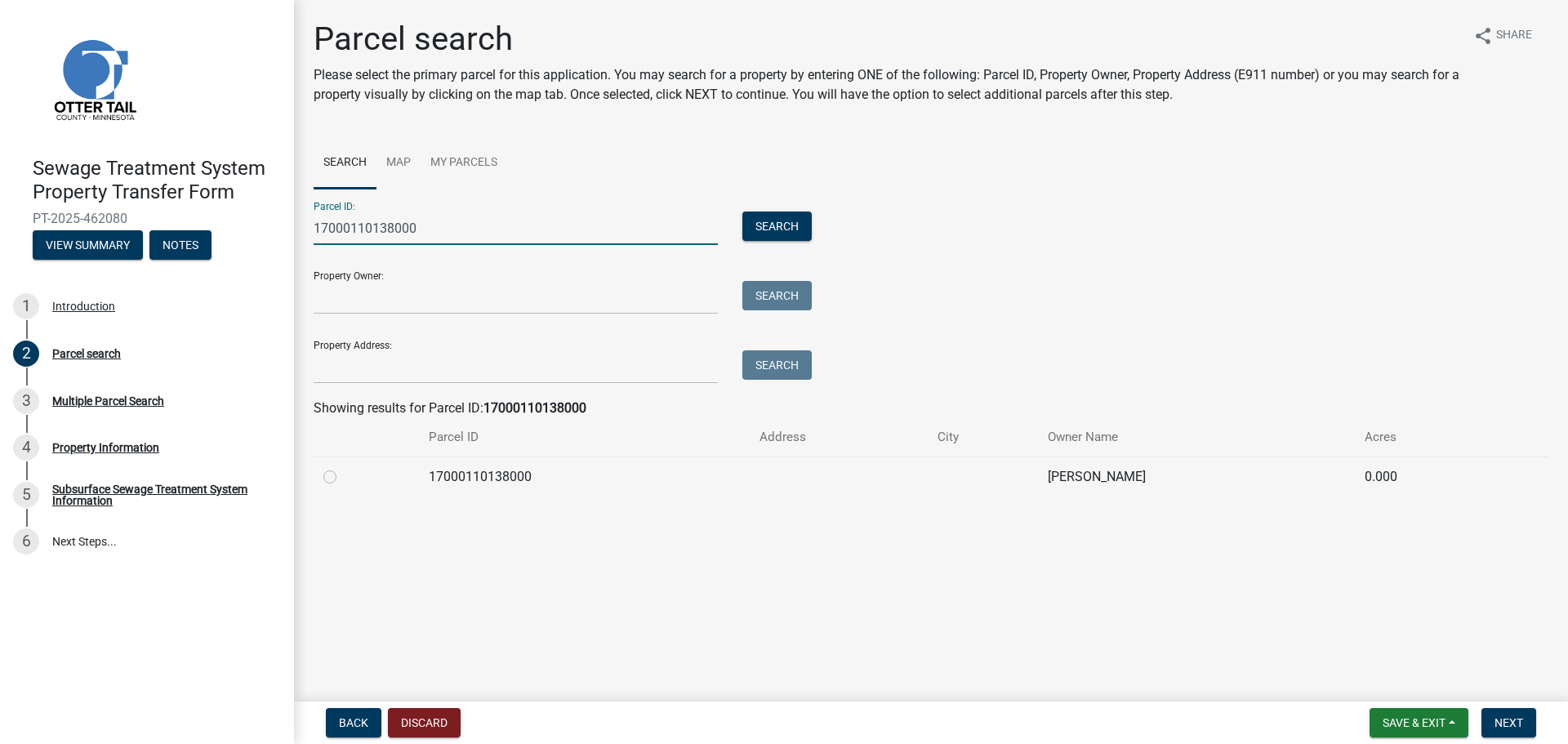
type input "17000110138000"
click at [343, 467] on label at bounding box center [343, 467] width 0 height 0
click at [343, 473] on input "radio" at bounding box center [348, 472] width 10 height 10
radio input "true"
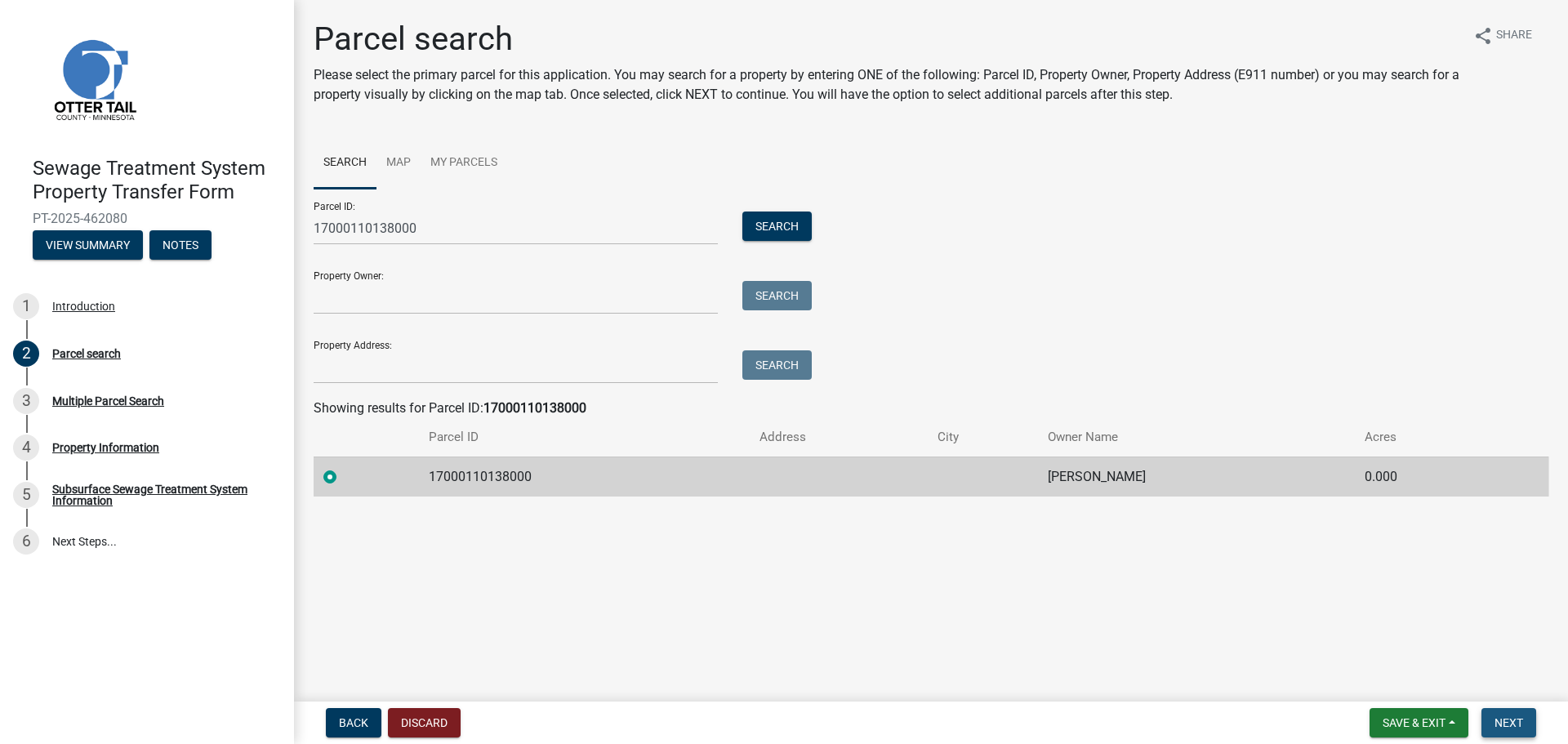
click at [1508, 717] on span "Next" at bounding box center [1508, 722] width 29 height 13
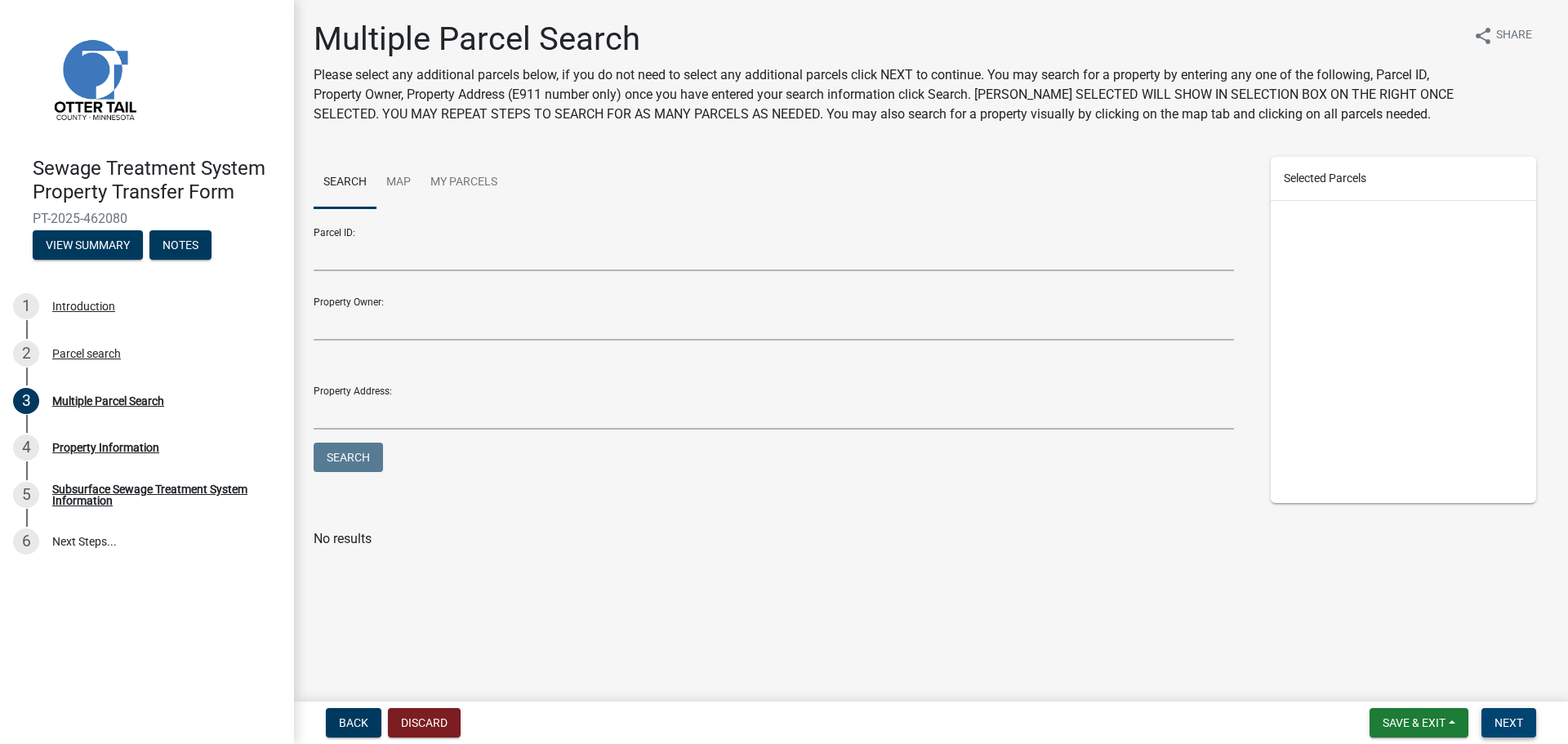
click at [1523, 728] on span "Next" at bounding box center [1508, 722] width 29 height 13
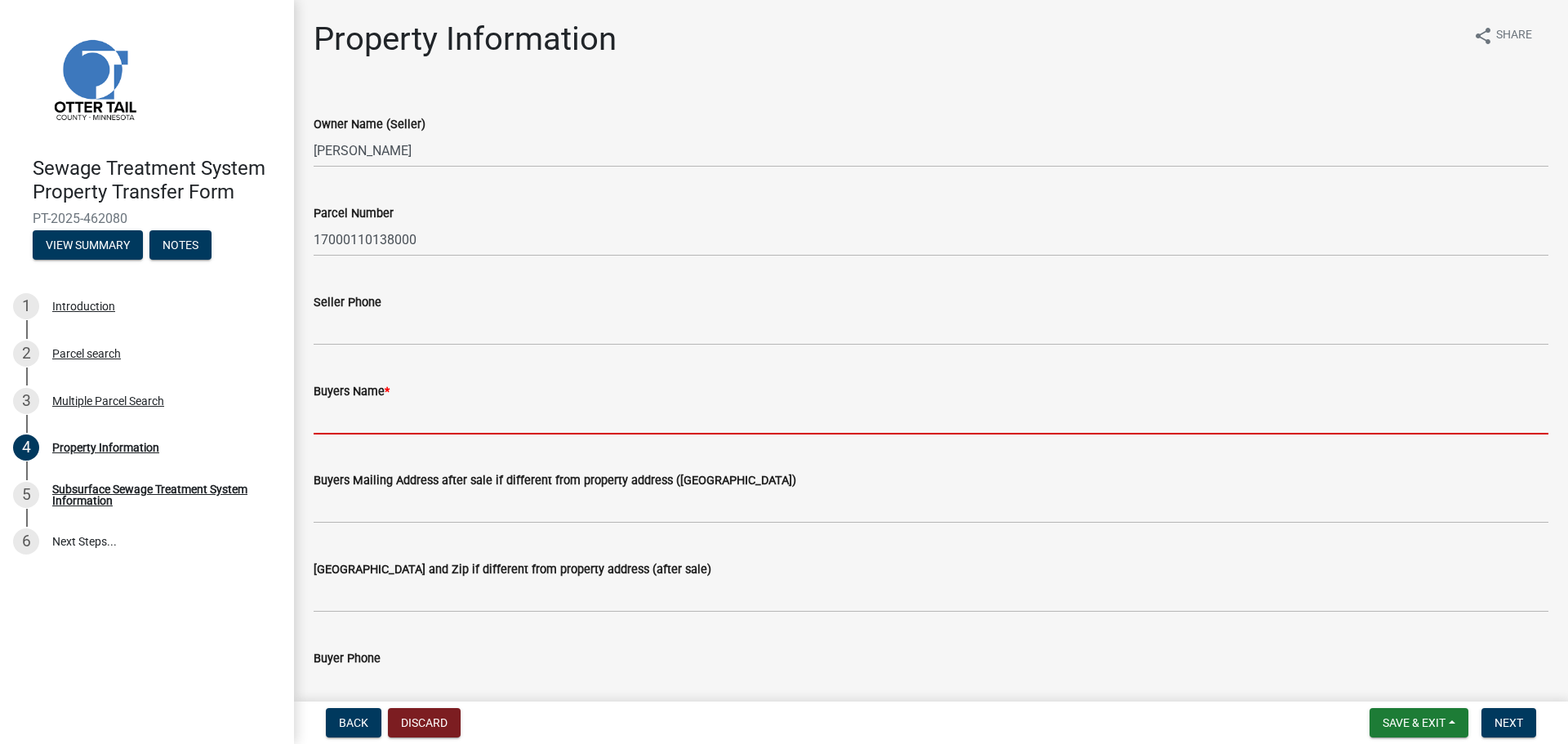
click at [418, 421] on input "Buyers Name *" at bounding box center [930, 417] width 1234 height 33
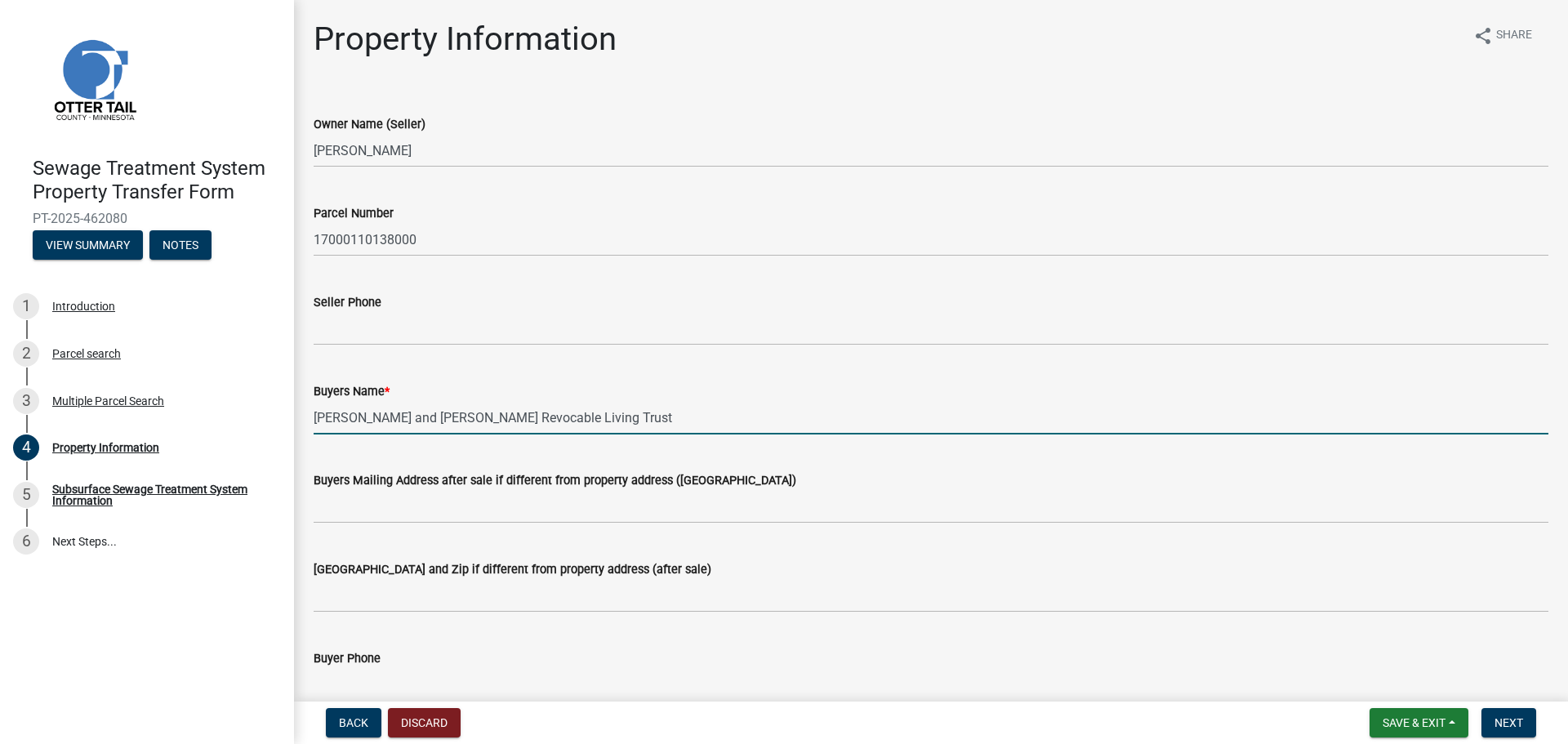
click at [466, 413] on input "[PERSON_NAME] and [PERSON_NAME] Revocable Living Trust" at bounding box center [930, 417] width 1234 height 33
drag, startPoint x: 527, startPoint y: 416, endPoint x: 421, endPoint y: 416, distance: 106.0
click at [421, 416] on input "[PERSON_NAME] and [PERSON_NAME] Revocable Living Trust" at bounding box center [930, 417] width 1234 height 33
type input "[PERSON_NAME] Revocable Living Trust"
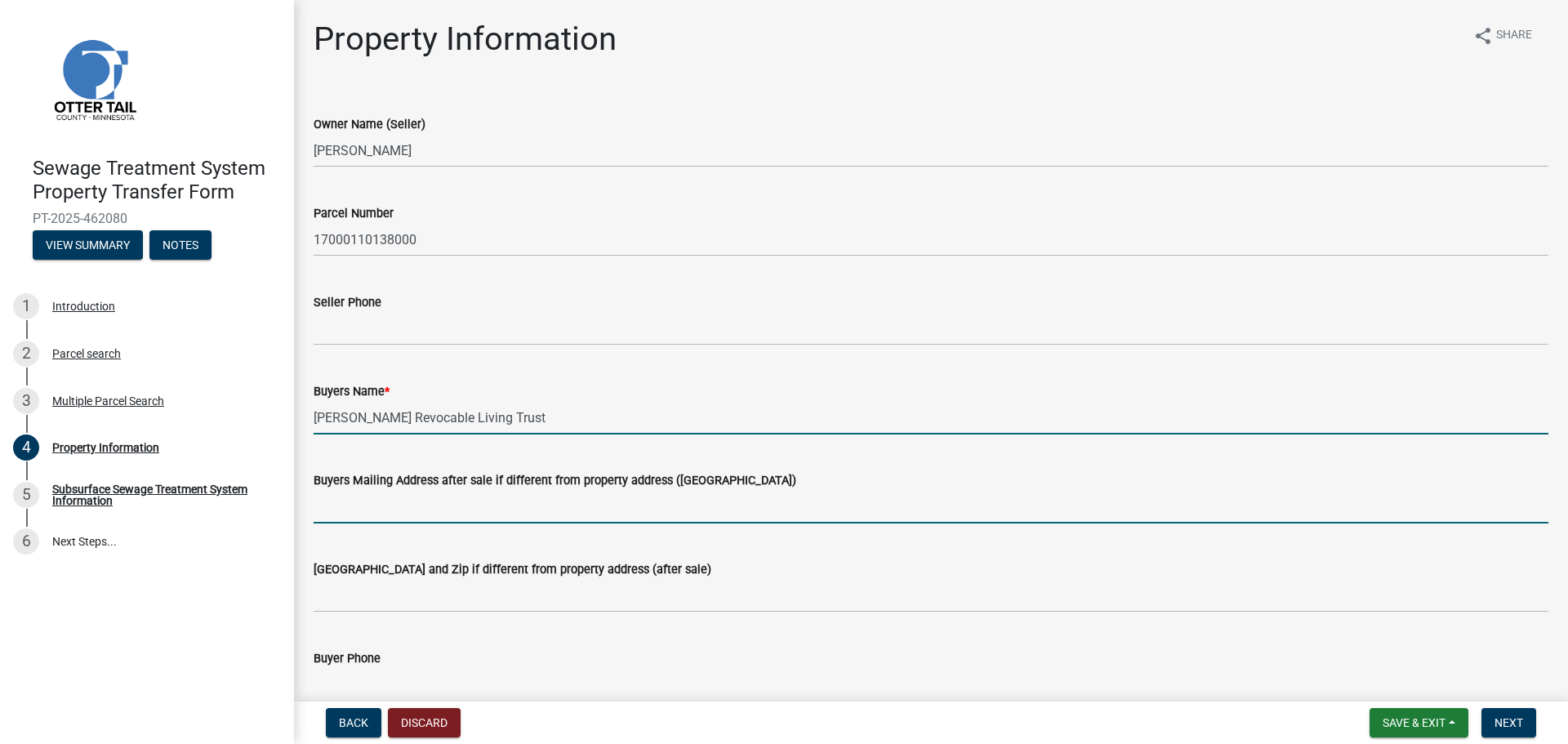
click at [529, 500] on input "Buyers Mailing Address after sale if different from property address ([GEOGRAPH…" at bounding box center [930, 506] width 1234 height 33
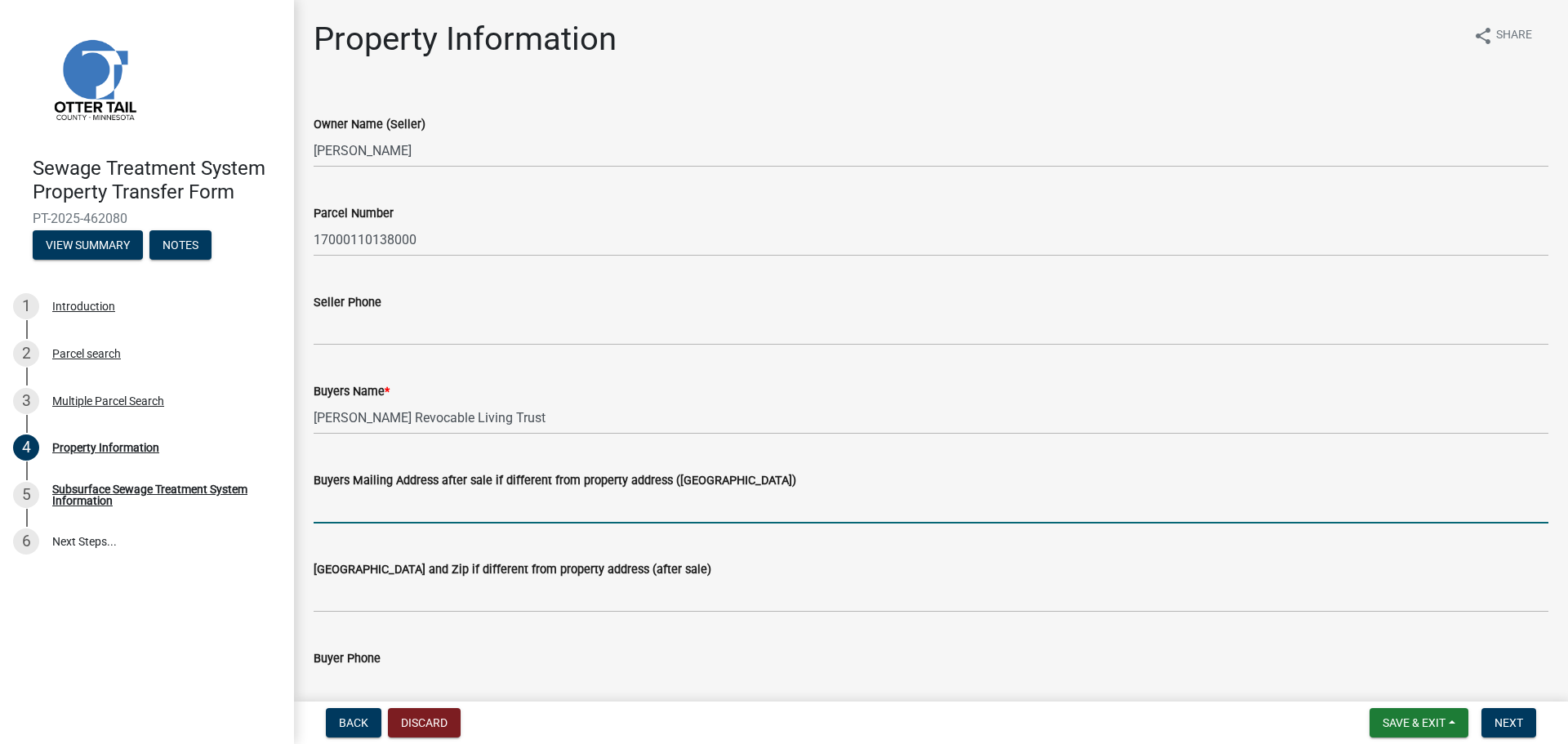
click at [392, 501] on input "Buyers Mailing Address after sale if different from property address ([GEOGRAPH…" at bounding box center [930, 506] width 1234 height 33
type input "[STREET_ADDRESS]"
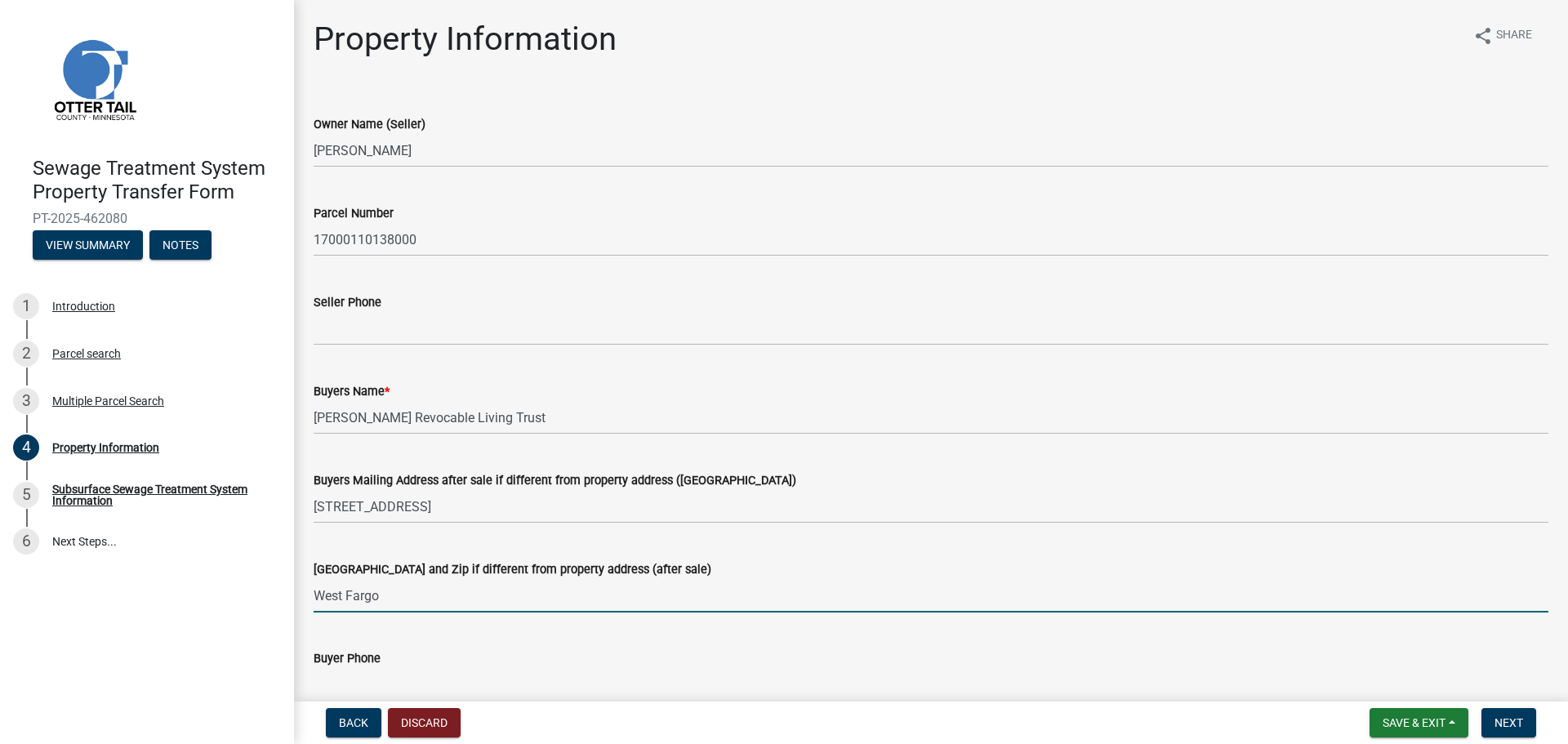
type input "[GEOGRAPHIC_DATA], [GEOGRAPHIC_DATA] 58078"
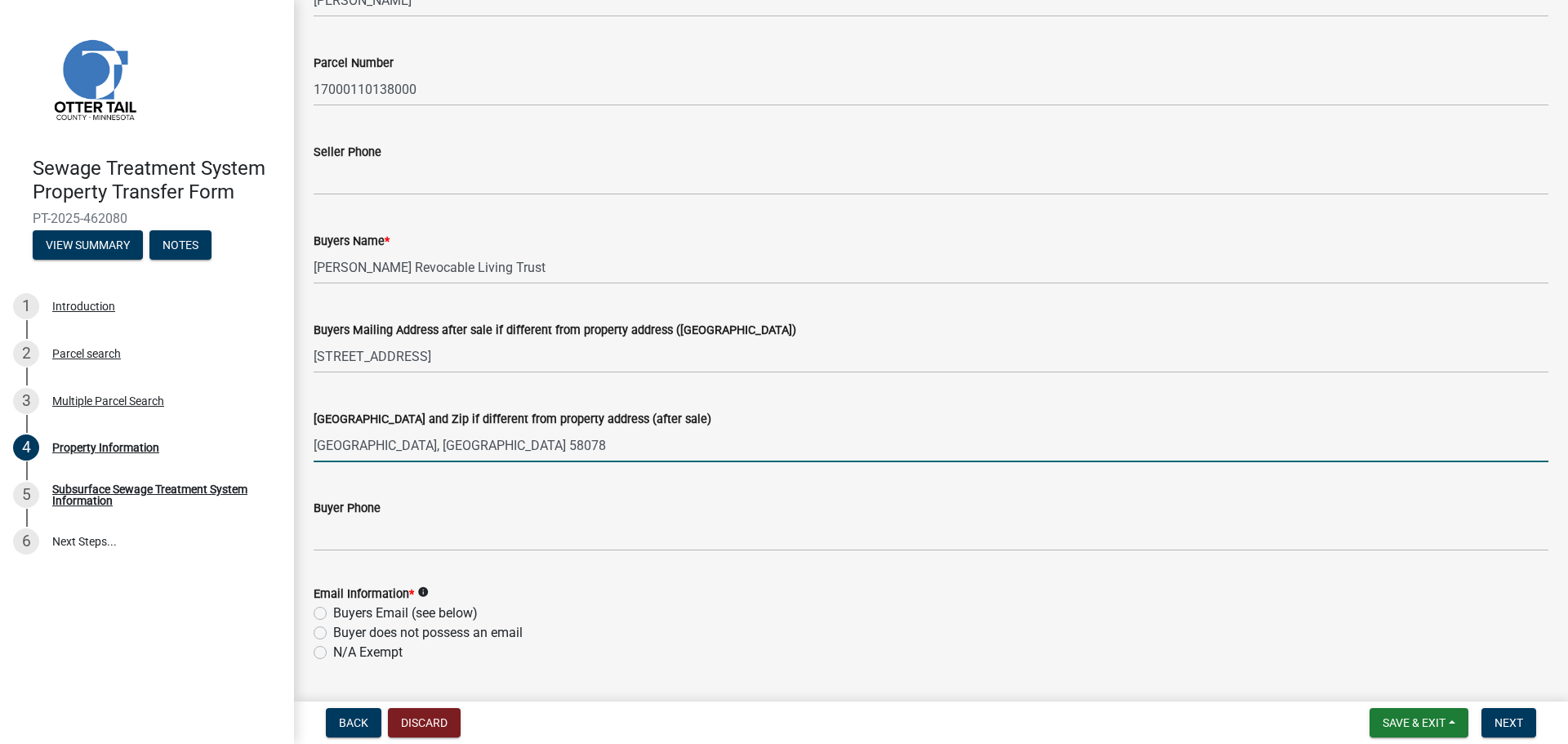
scroll to position [327, 0]
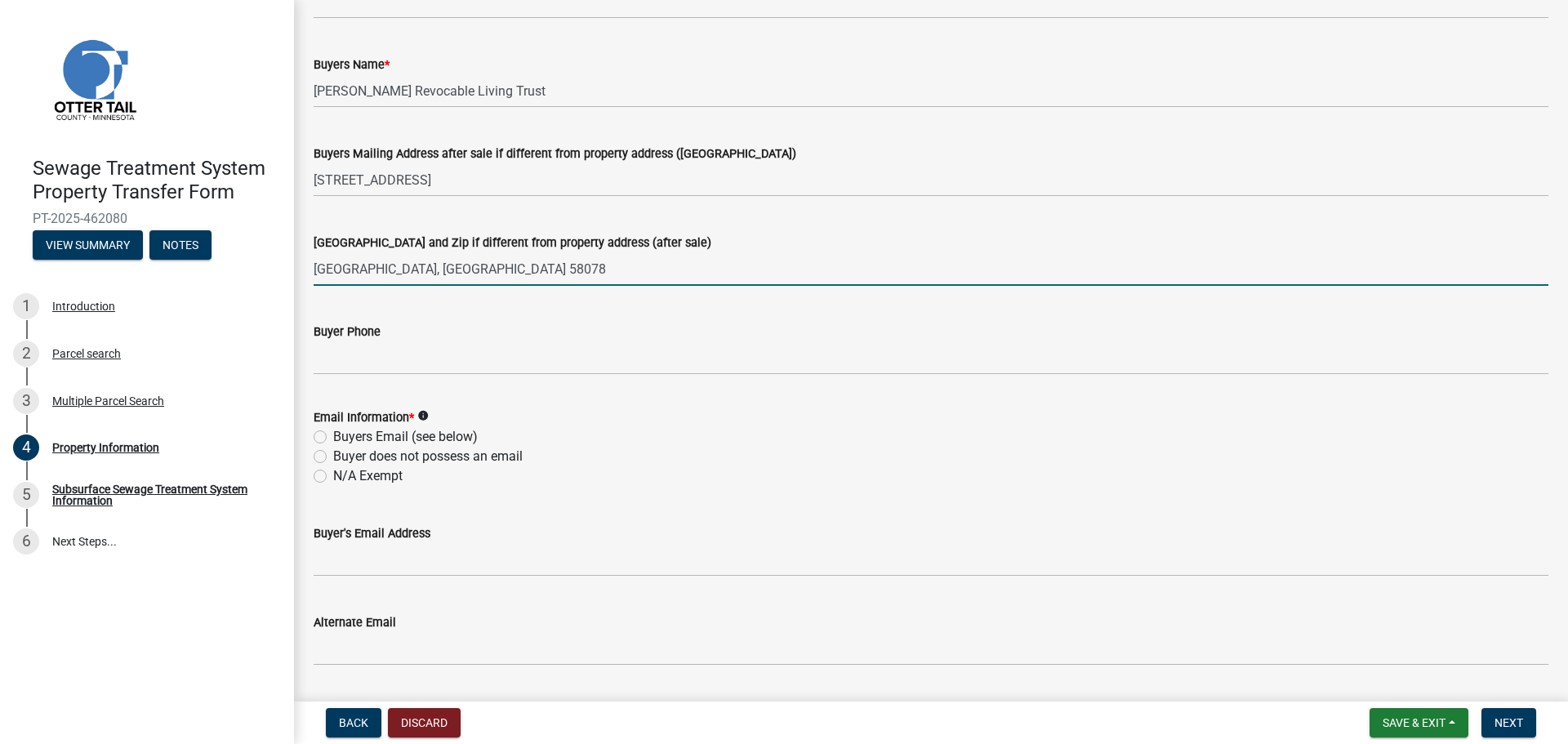
click at [349, 472] on label "N/A Exempt" at bounding box center [368, 476] width 70 height 20
click at [344, 472] on input "N/A Exempt" at bounding box center [338, 472] width 10 height 10
radio input "true"
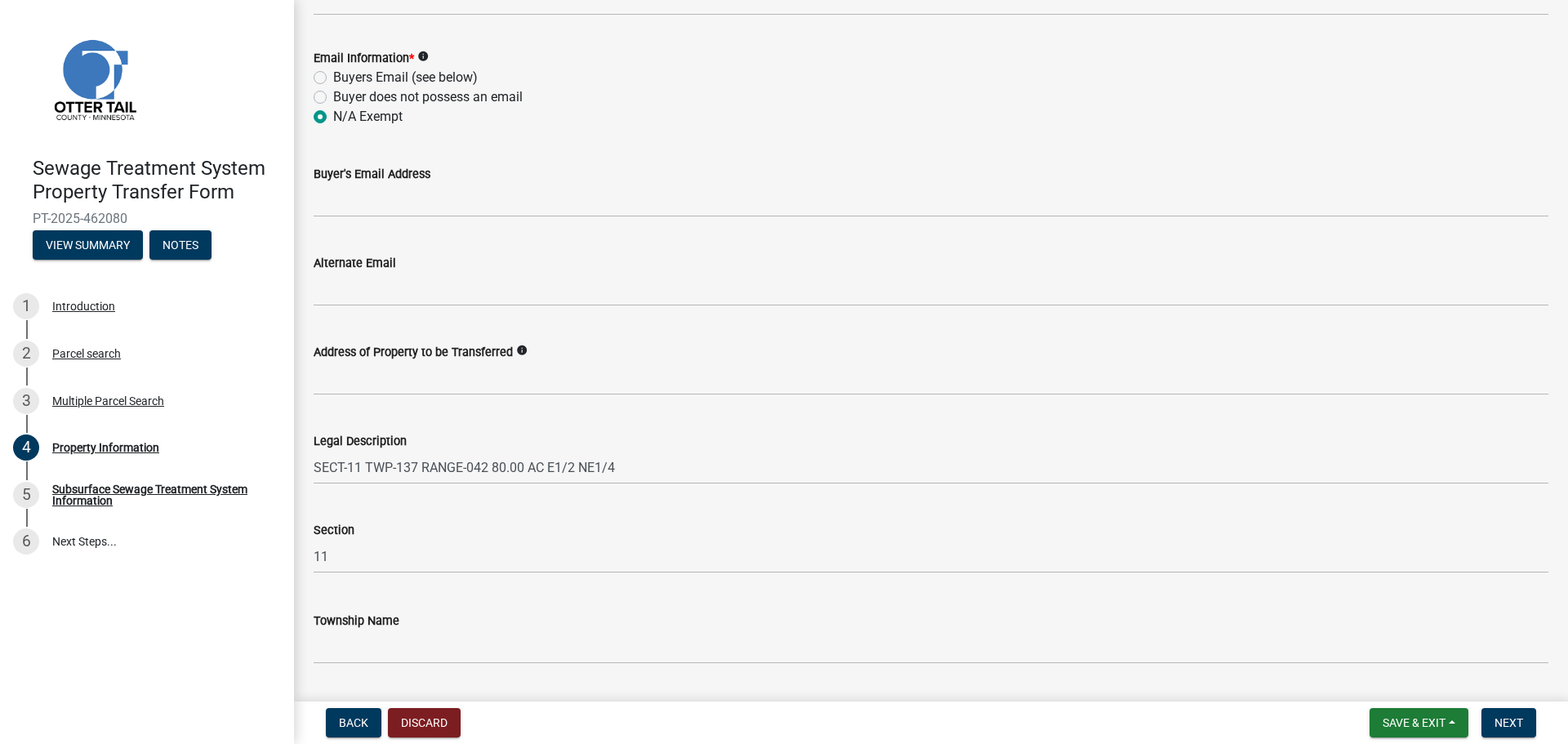
scroll to position [732, 0]
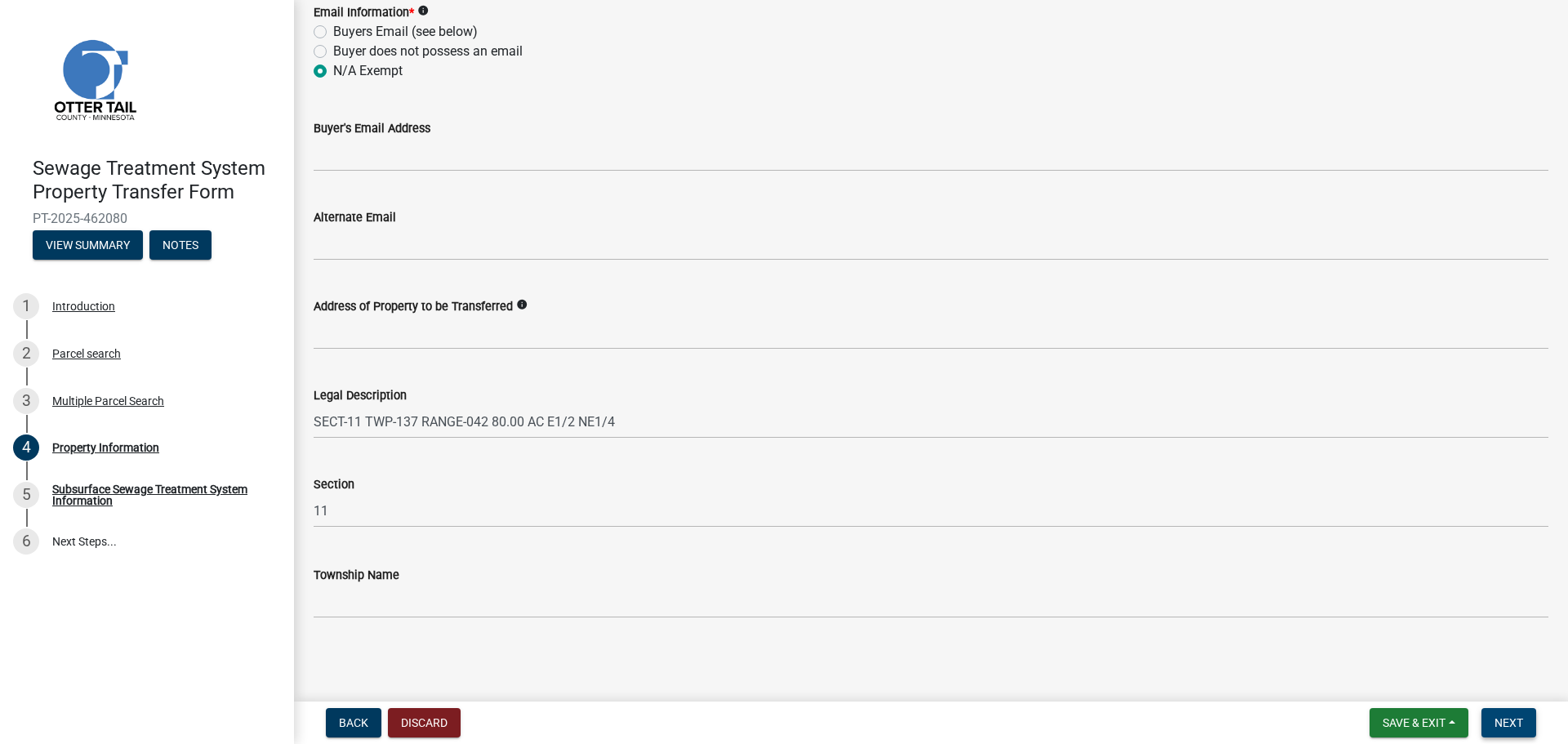
click at [1503, 729] on span "Next" at bounding box center [1508, 722] width 29 height 13
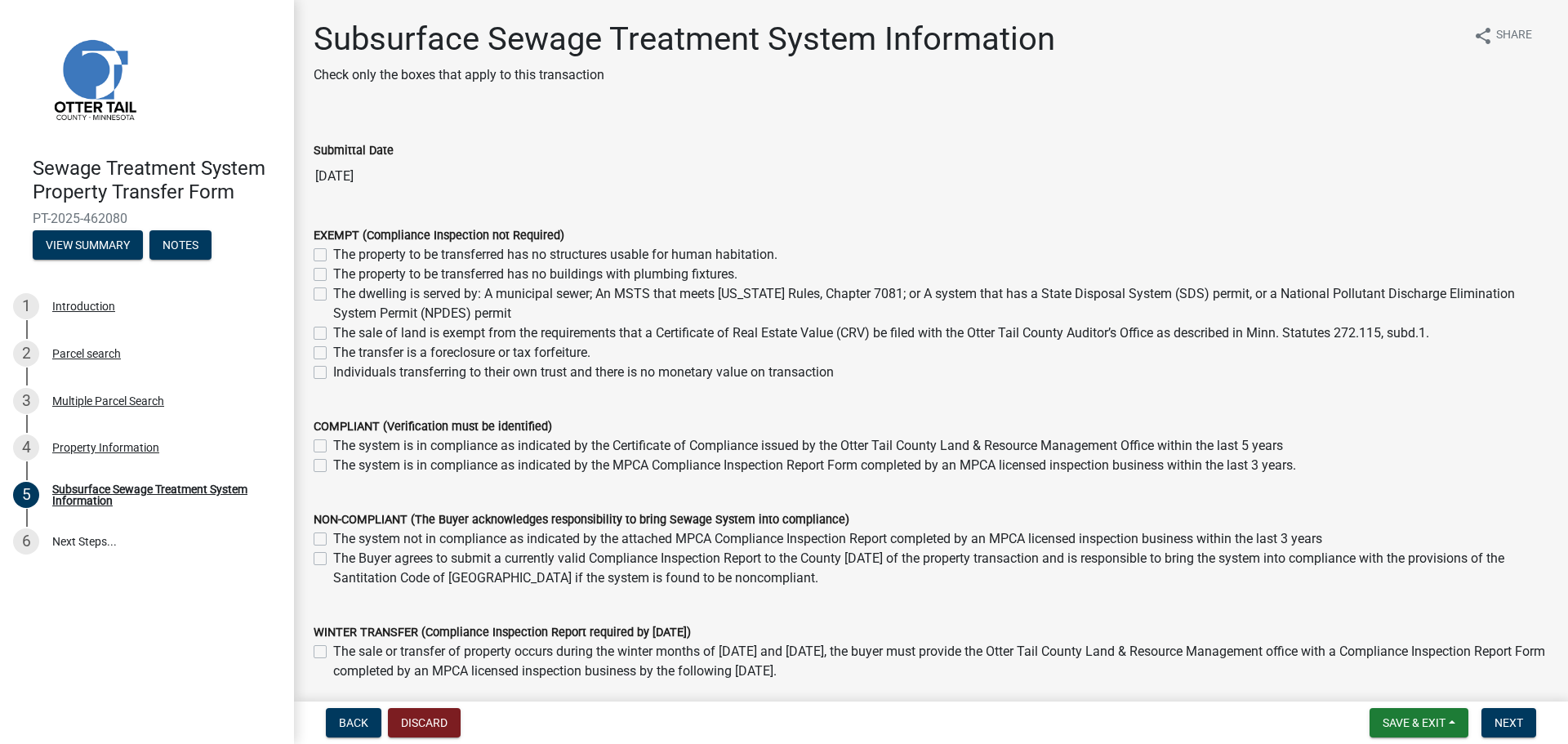
click at [333, 335] on label "The sale of land is exempt from the requirements that a Certificate of Real Est…" at bounding box center [880, 333] width 1096 height 20
click at [333, 334] on input "The sale of land is exempt from the requirements that a Certificate of Real Est…" at bounding box center [338, 329] width 10 height 10
checkbox input "true"
checkbox input "false"
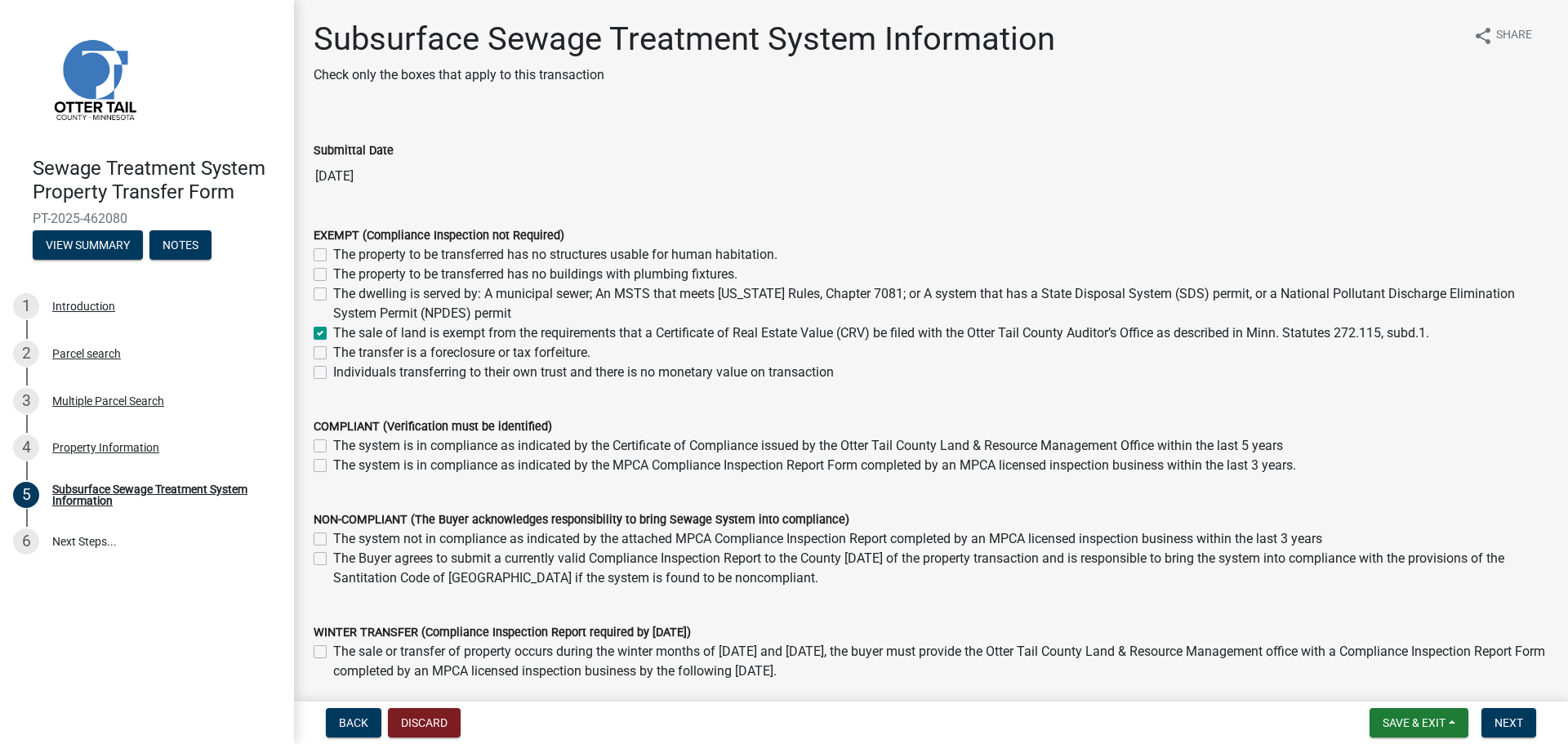
checkbox input "false"
checkbox input "true"
checkbox input "false"
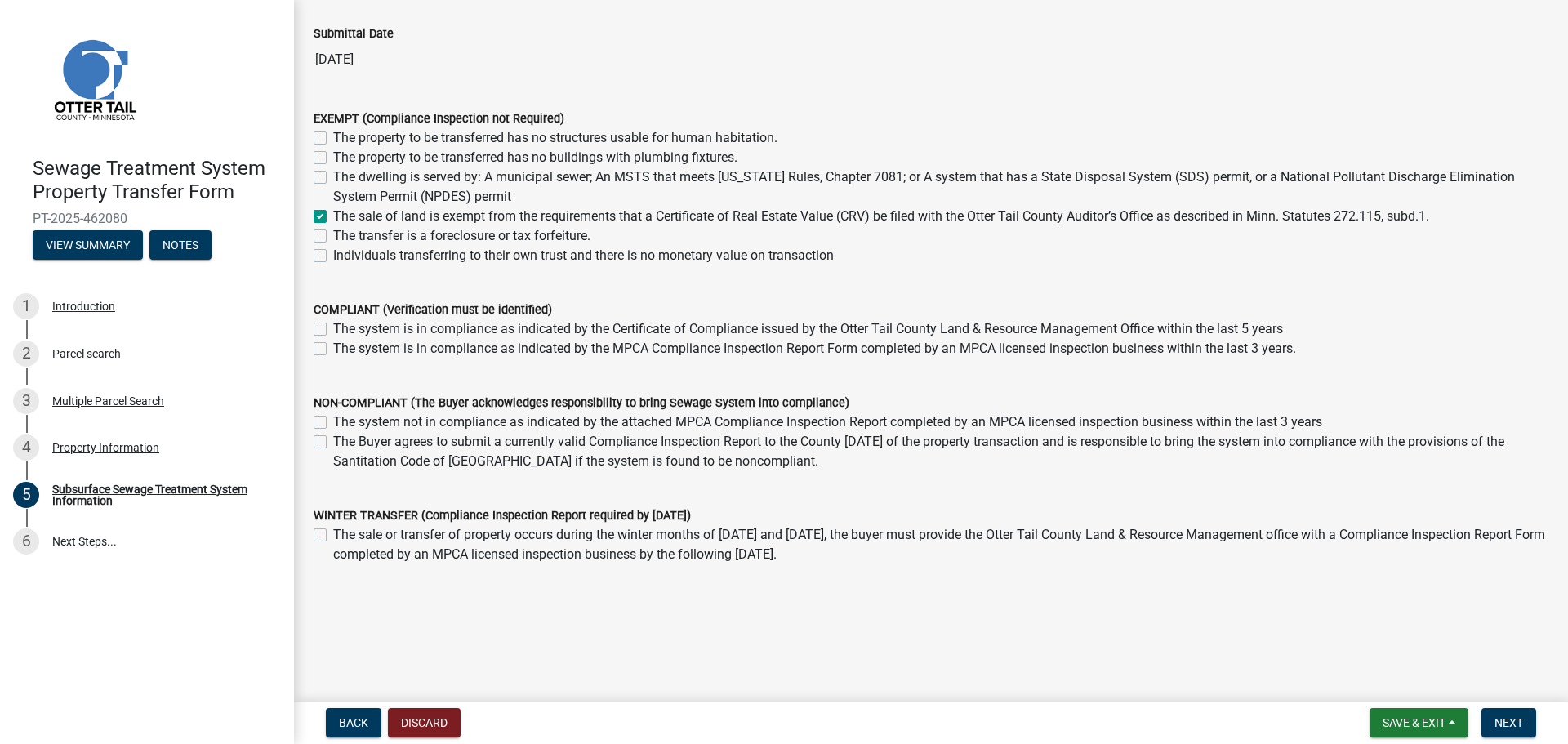
scroll to position [117, 0]
click at [1518, 719] on span "Next" at bounding box center [1508, 722] width 29 height 13
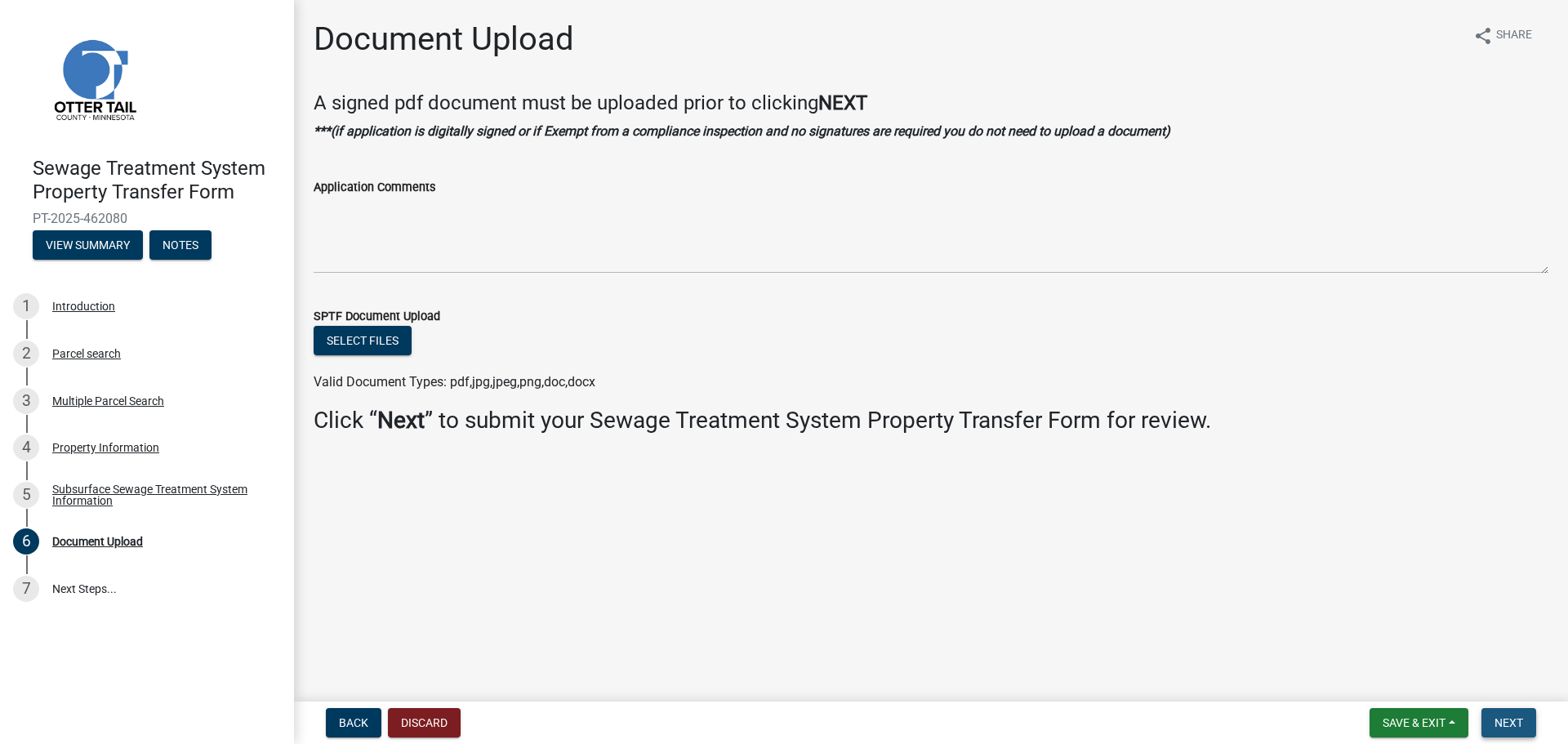
drag, startPoint x: 1501, startPoint y: 724, endPoint x: 1532, endPoint y: 711, distance: 33.6
click at [1500, 724] on span "Next" at bounding box center [1508, 722] width 29 height 13
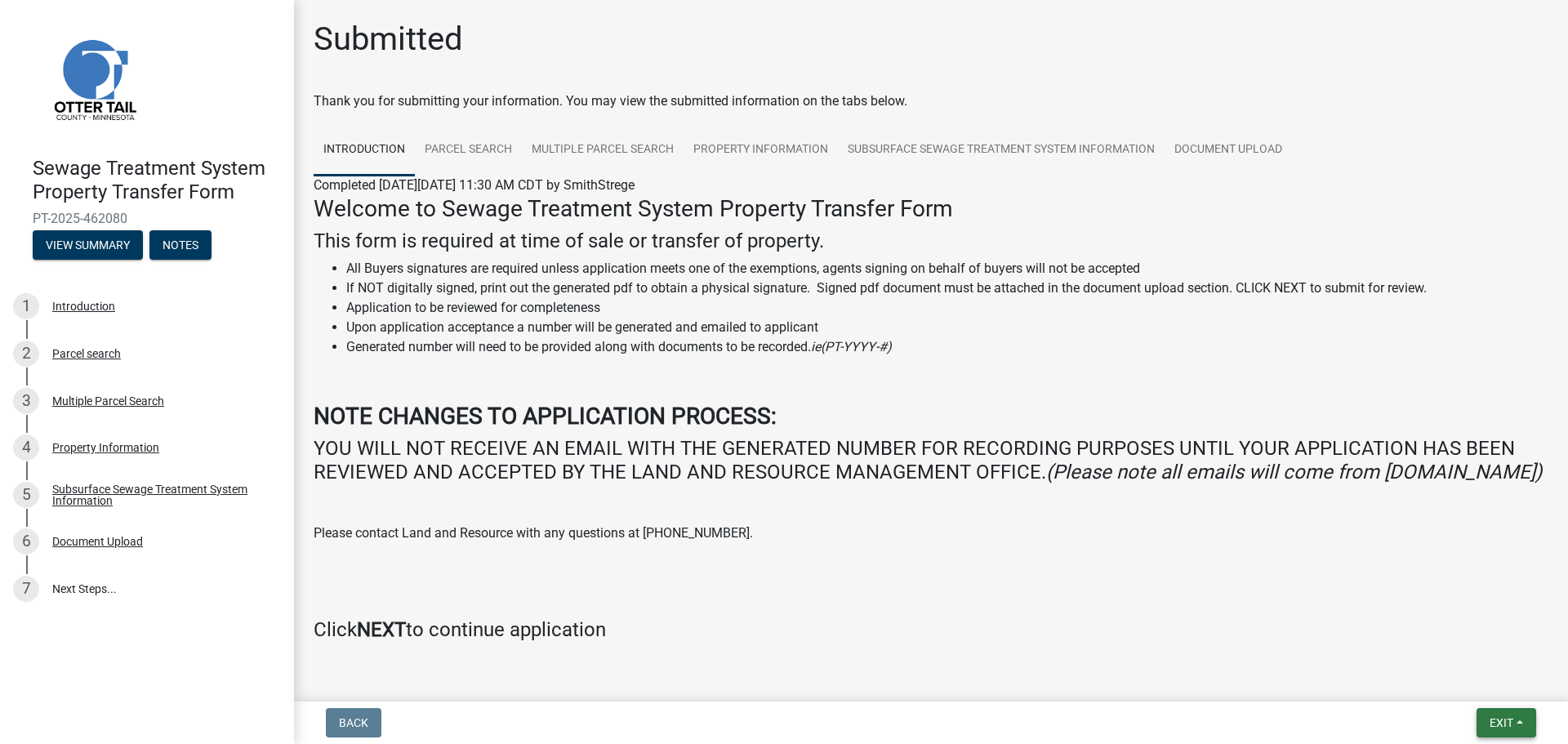
click at [1514, 719] on button "Exit" at bounding box center [1506, 723] width 60 height 30
click at [1463, 684] on button "Save & Exit" at bounding box center [1470, 680] width 130 height 39
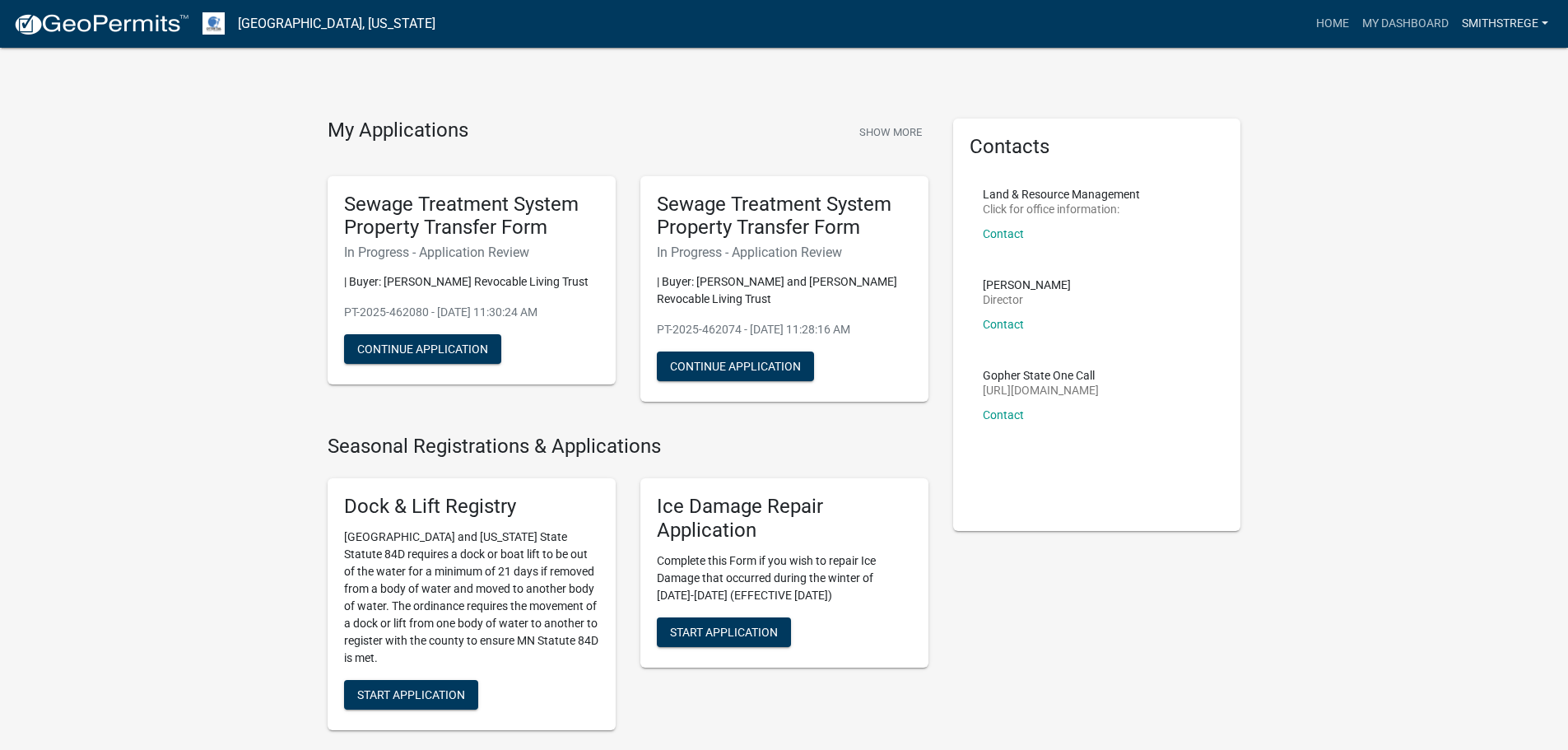
click at [1513, 30] on link "SmithStrege" at bounding box center [1505, 24] width 100 height 31
drag, startPoint x: 1485, startPoint y: 122, endPoint x: 1453, endPoint y: 108, distance: 34.9
click at [1485, 122] on link "Logout" at bounding box center [1489, 121] width 131 height 39
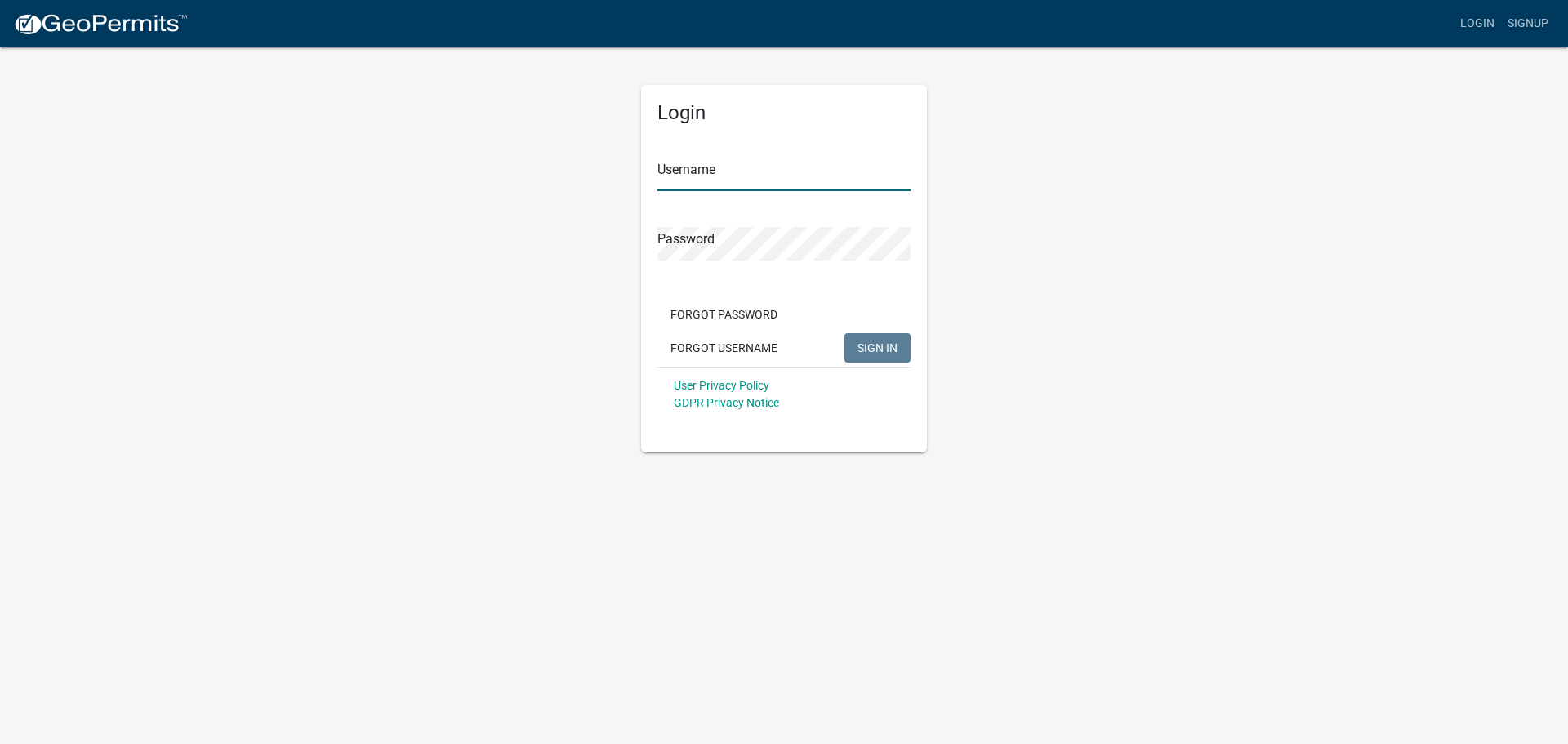
type input "Smithstrege"
click at [861, 341] on span "SIGN IN" at bounding box center [877, 346] width 40 height 13
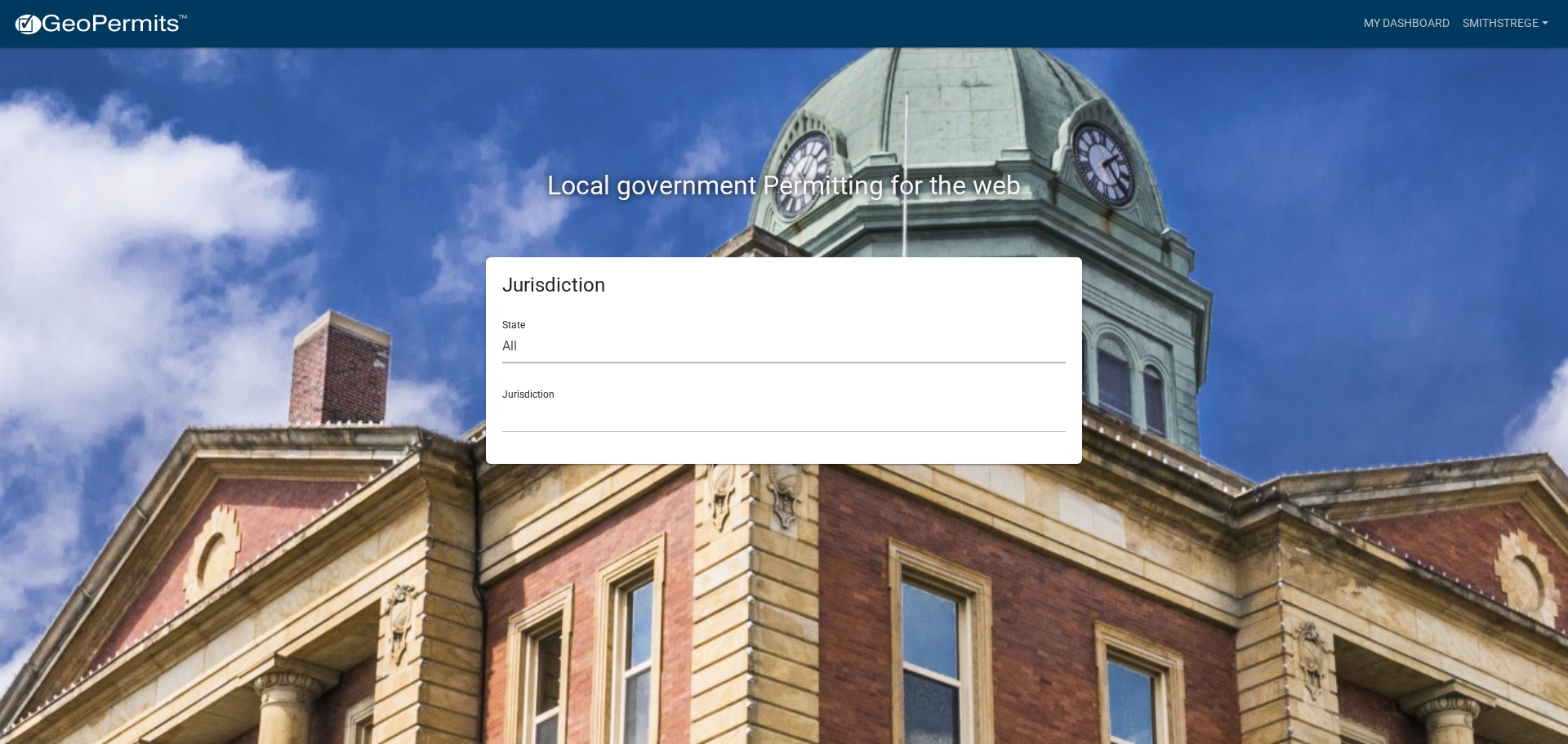
click at [552, 354] on select "All [US_STATE] [US_STATE] [US_STATE] [US_STATE] [US_STATE] [US_STATE] [US_STATE…" at bounding box center [784, 346] width 564 height 33
click at [1502, 23] on link "SmithStrege" at bounding box center [1505, 24] width 99 height 31
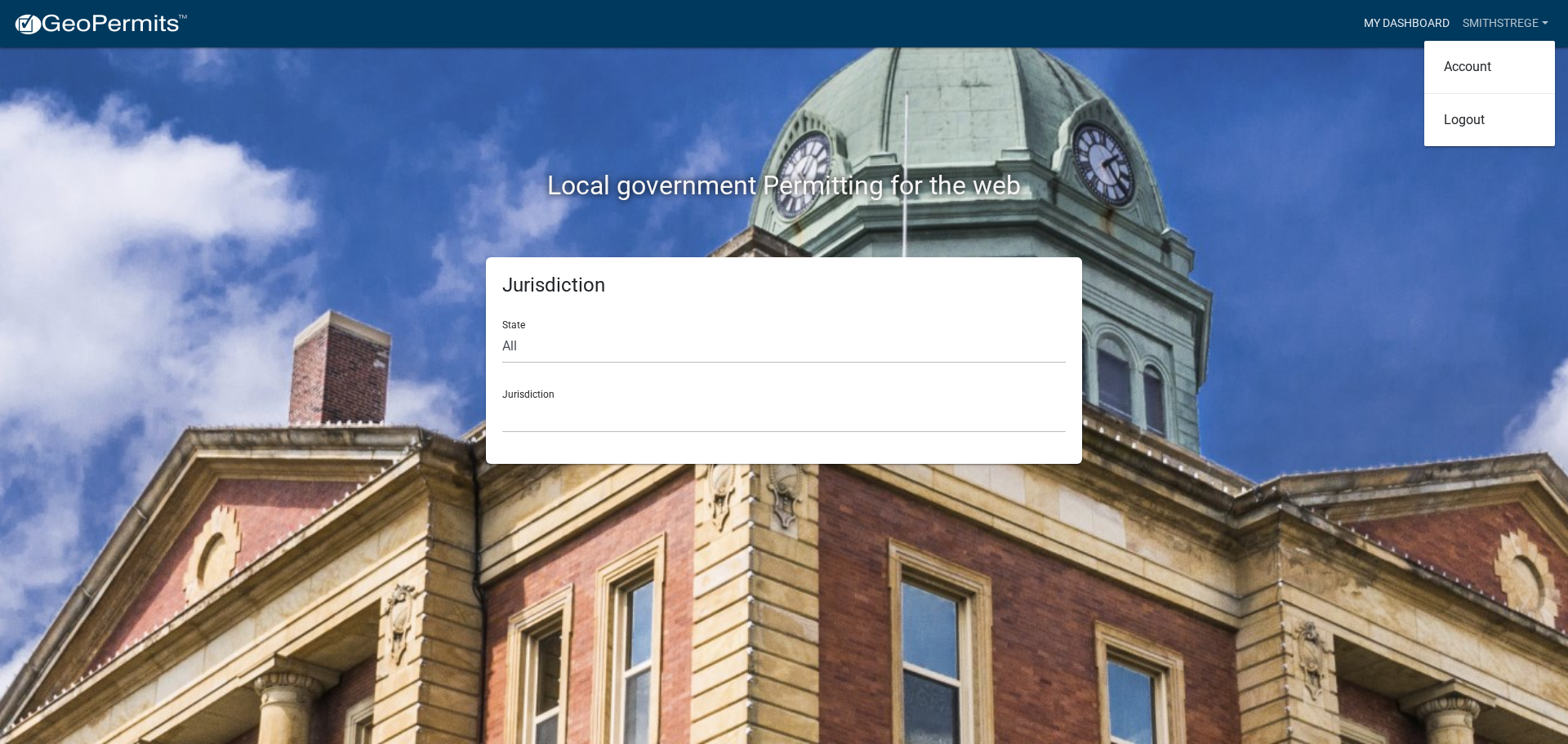
click at [1428, 17] on link "My Dashboard" at bounding box center [1406, 24] width 99 height 31
